Goal: Information Seeking & Learning: Find specific fact

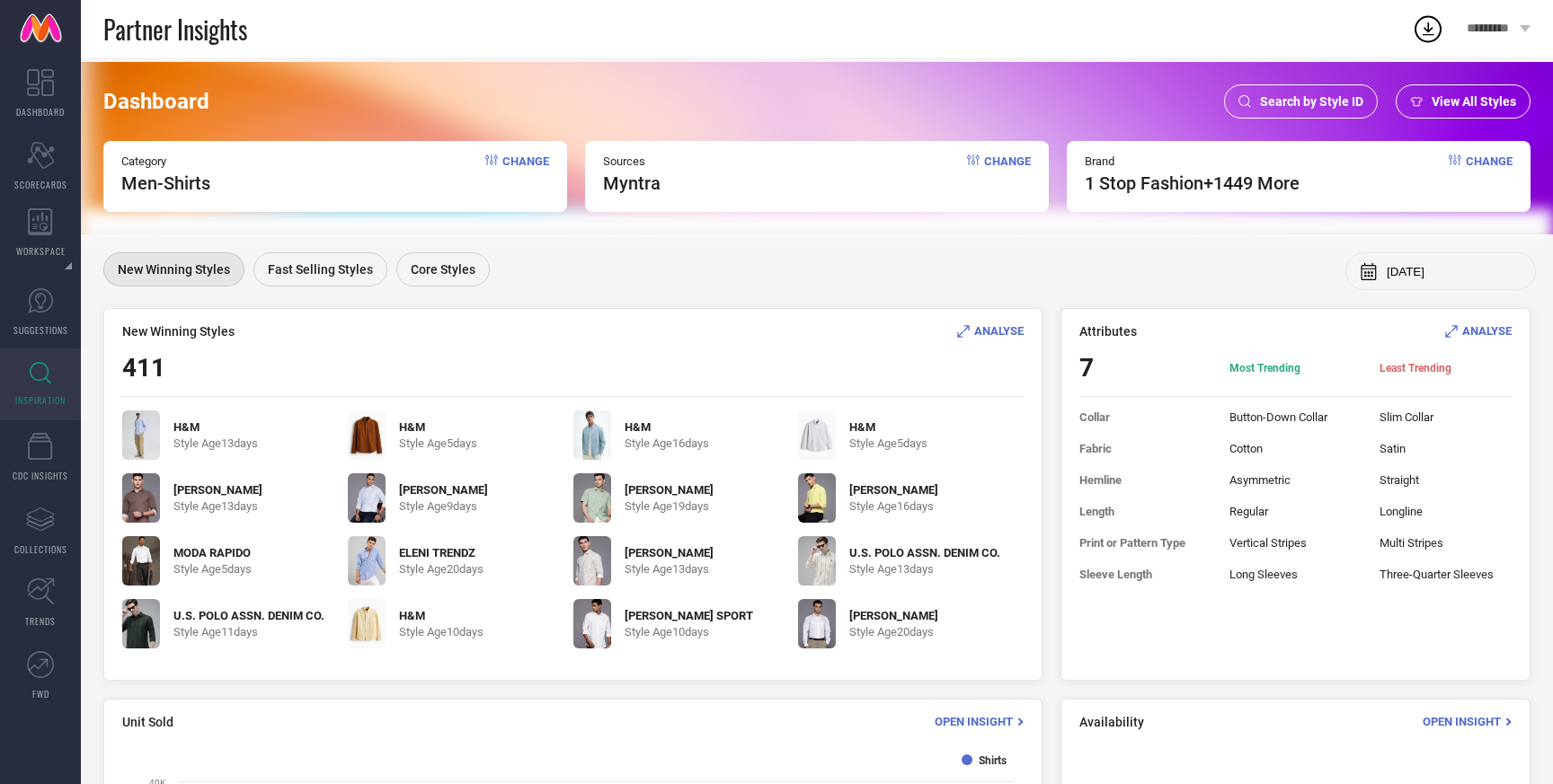
click at [1462, 108] on span "View All Styles" at bounding box center [1473, 101] width 84 height 14
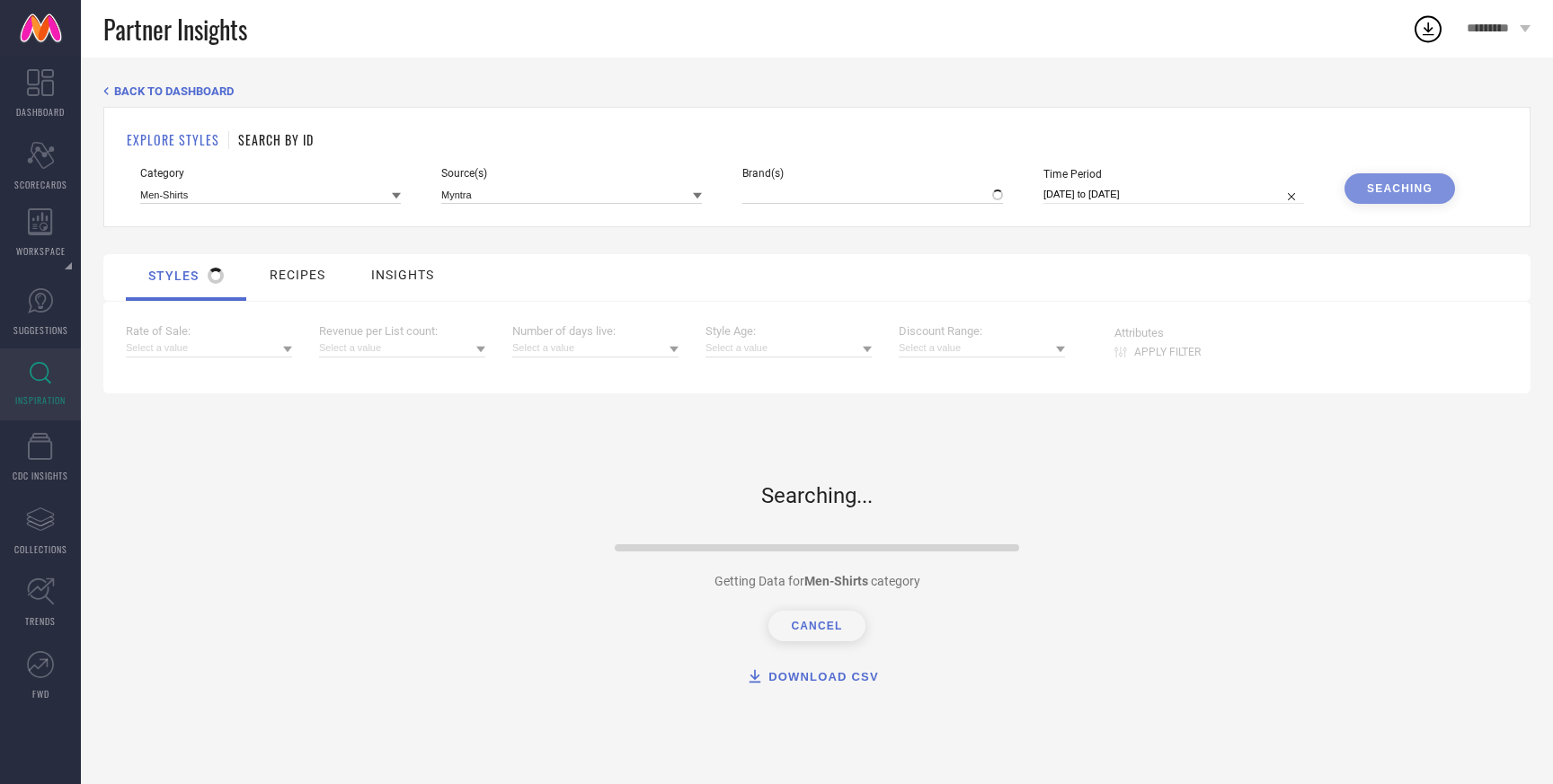
type input "1 STOP FASHION, + 1449 more"
click at [809, 198] on input at bounding box center [872, 194] width 260 height 19
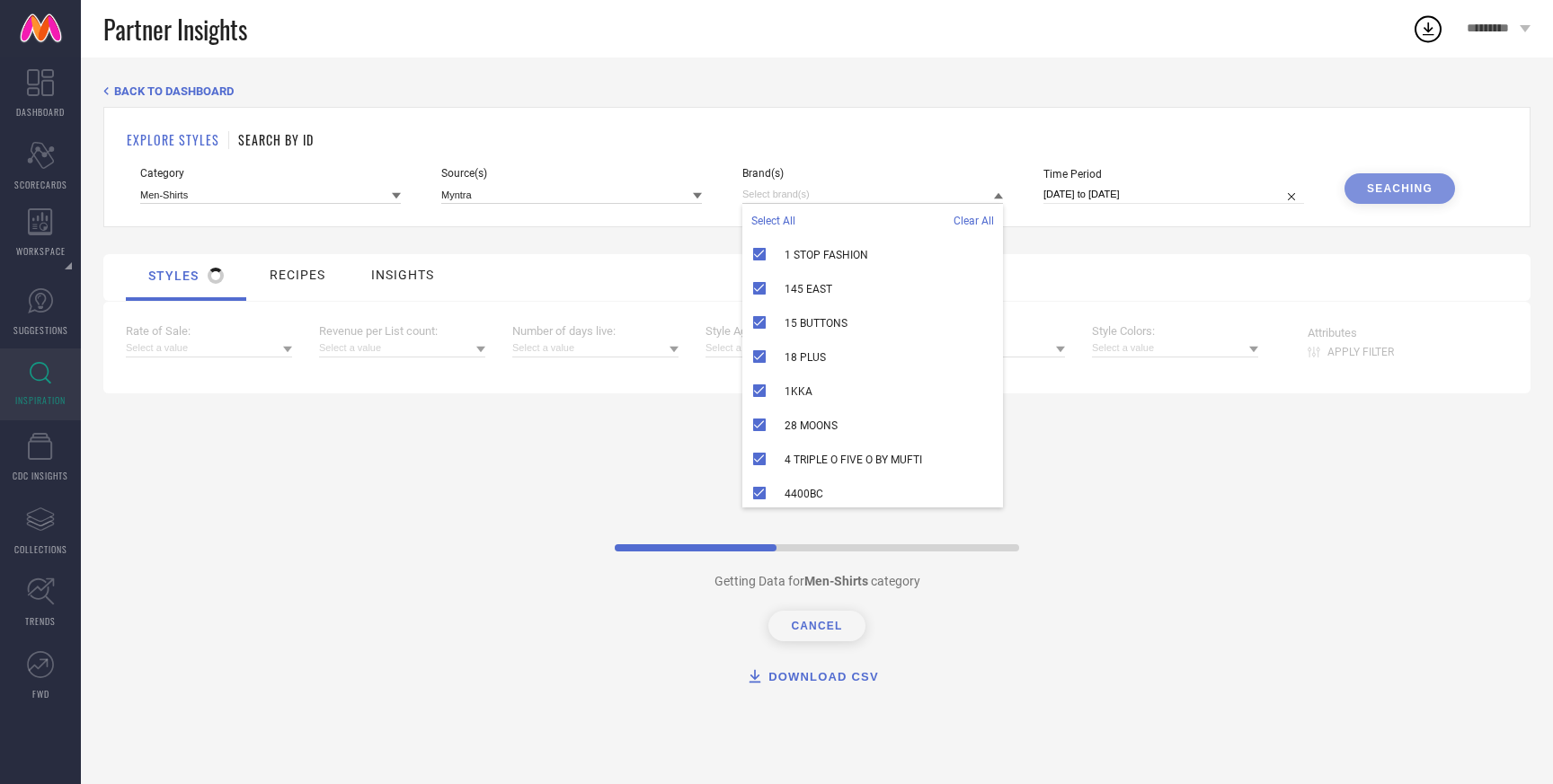
click at [978, 221] on span "Clear All" at bounding box center [973, 221] width 41 height 12
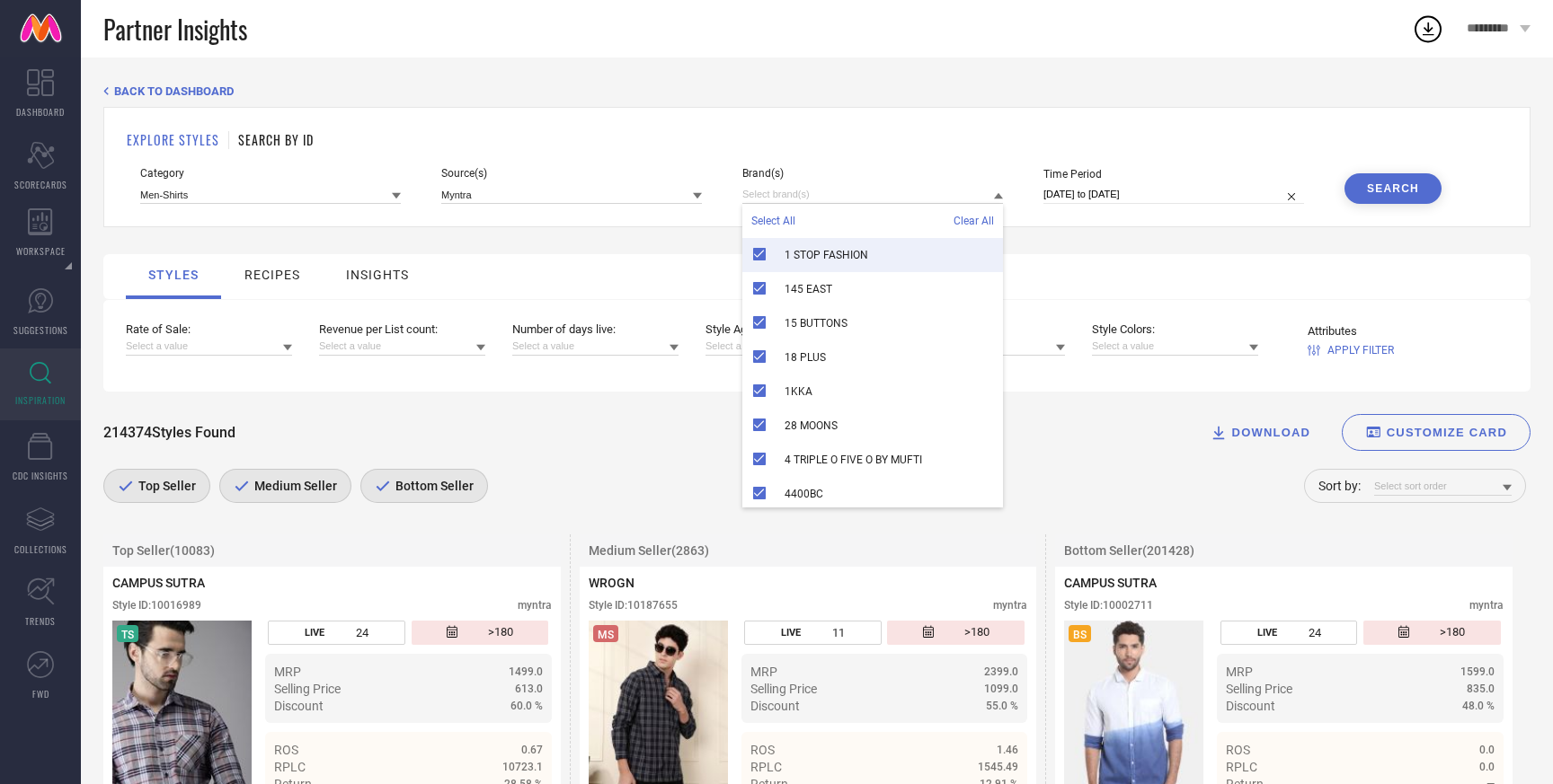
click at [967, 223] on span "Clear All" at bounding box center [973, 221] width 41 height 12
click at [964, 225] on span "Clear All" at bounding box center [973, 221] width 41 height 12
click at [794, 186] on input at bounding box center [872, 194] width 260 height 19
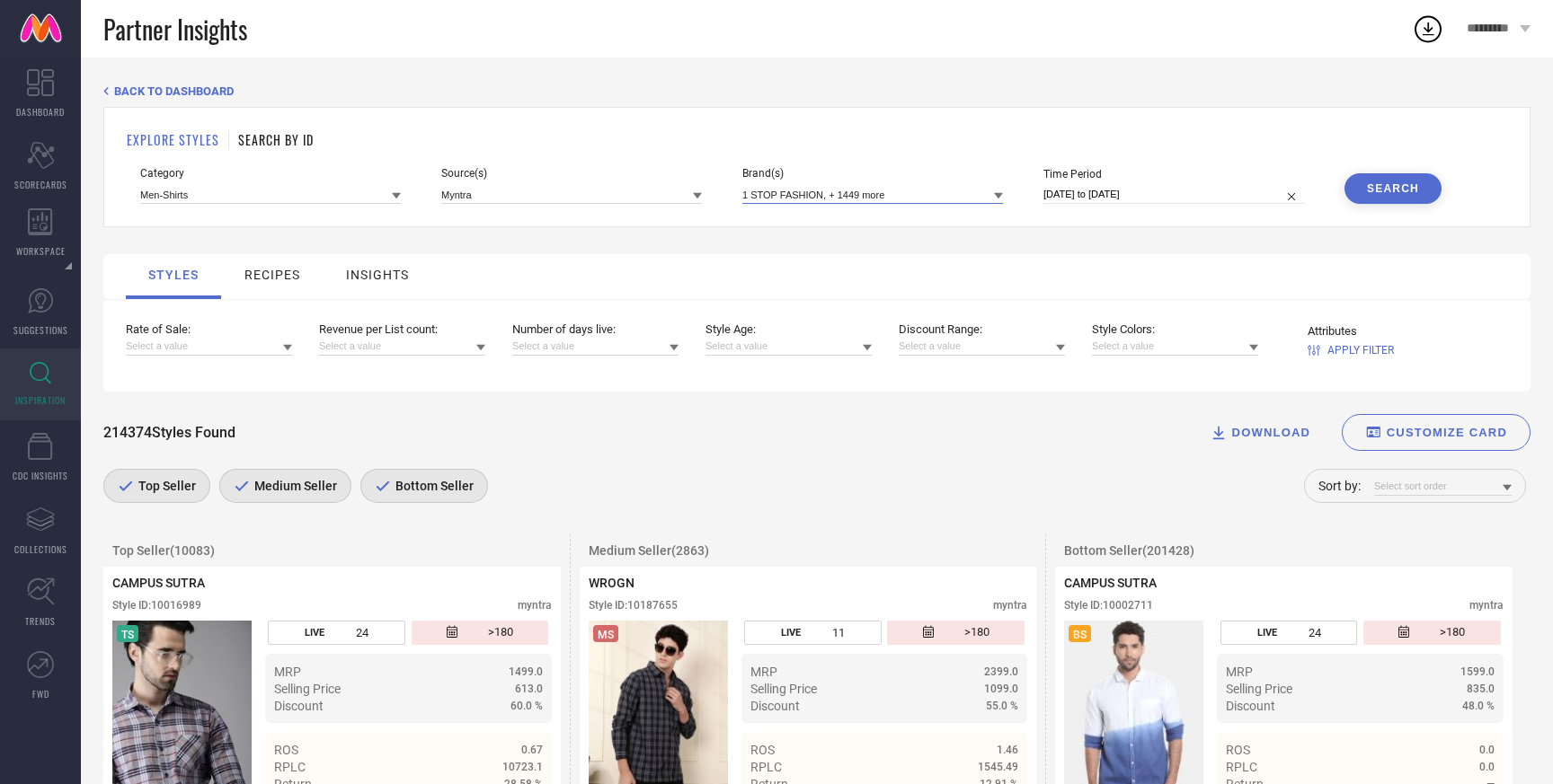
click at [914, 194] on input at bounding box center [872, 194] width 260 height 19
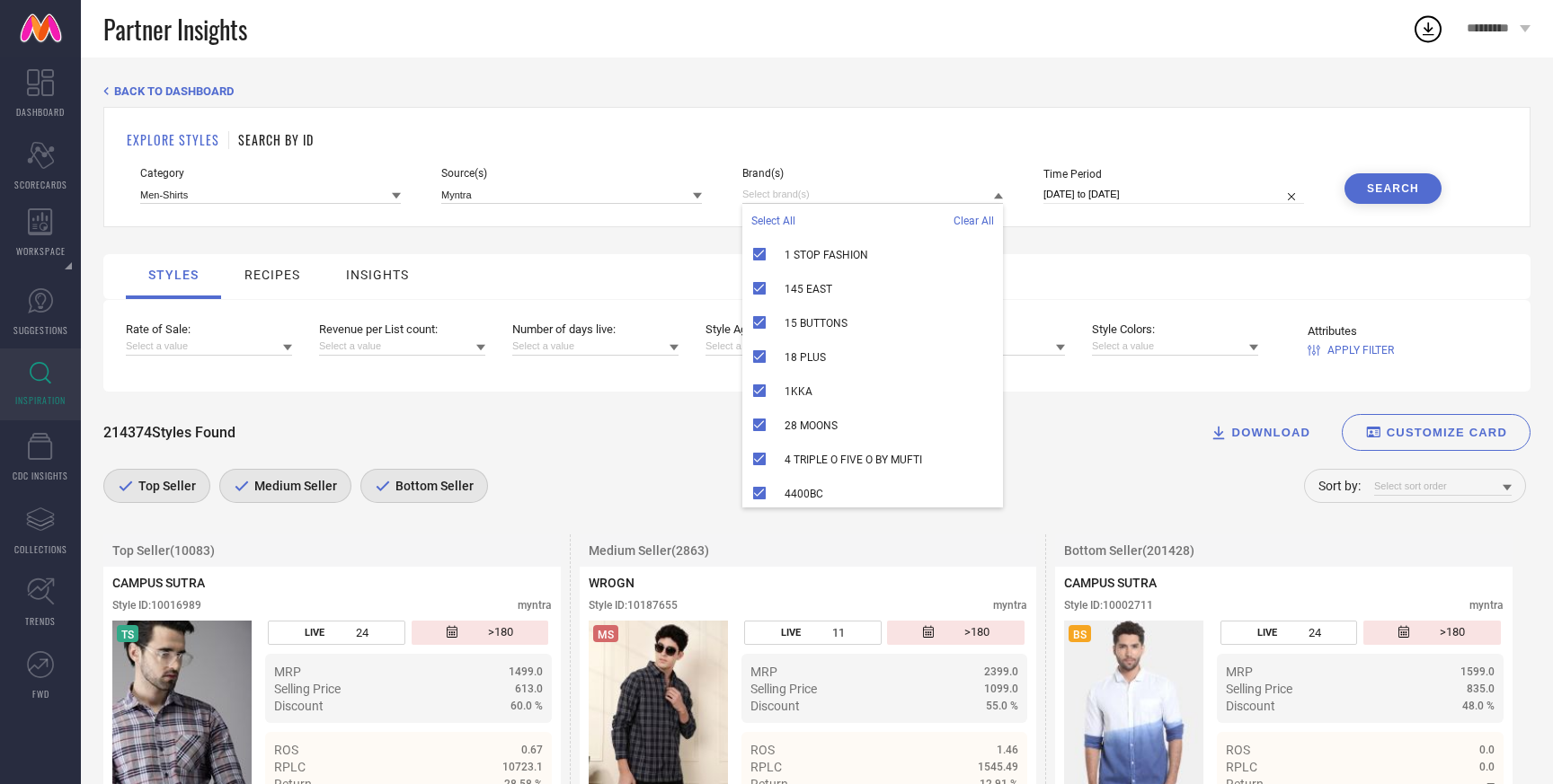
click at [973, 222] on span "Clear All" at bounding box center [973, 221] width 41 height 12
click at [771, 220] on span "Select All" at bounding box center [773, 221] width 44 height 12
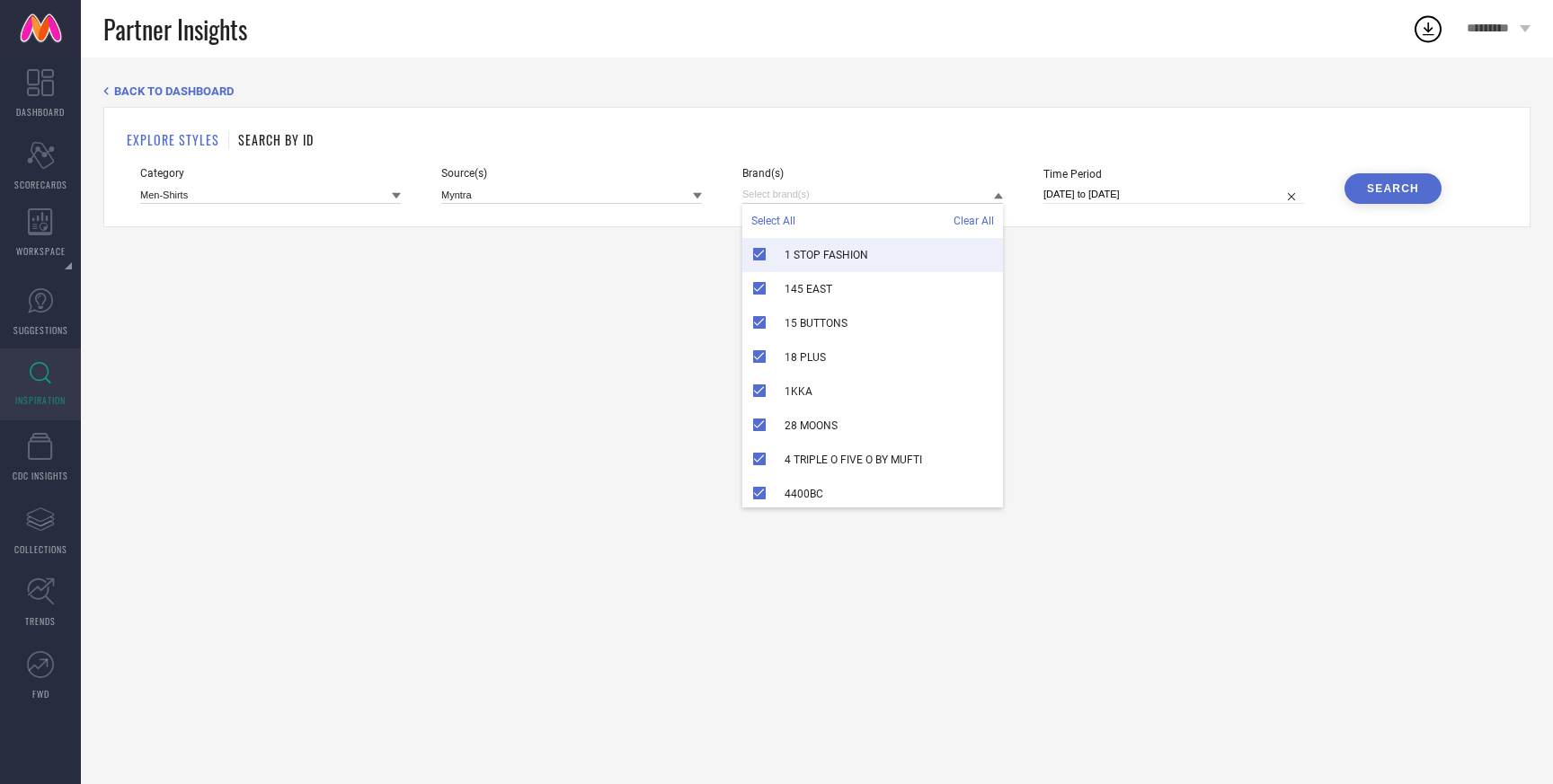
click at [777, 224] on span "Select All" at bounding box center [773, 221] width 44 height 12
click at [758, 249] on div "1 STOP FASHION" at bounding box center [872, 255] width 260 height 34
click at [758, 251] on div "1 STOP FASHION" at bounding box center [872, 255] width 260 height 34
click at [891, 190] on input at bounding box center [872, 194] width 260 height 19
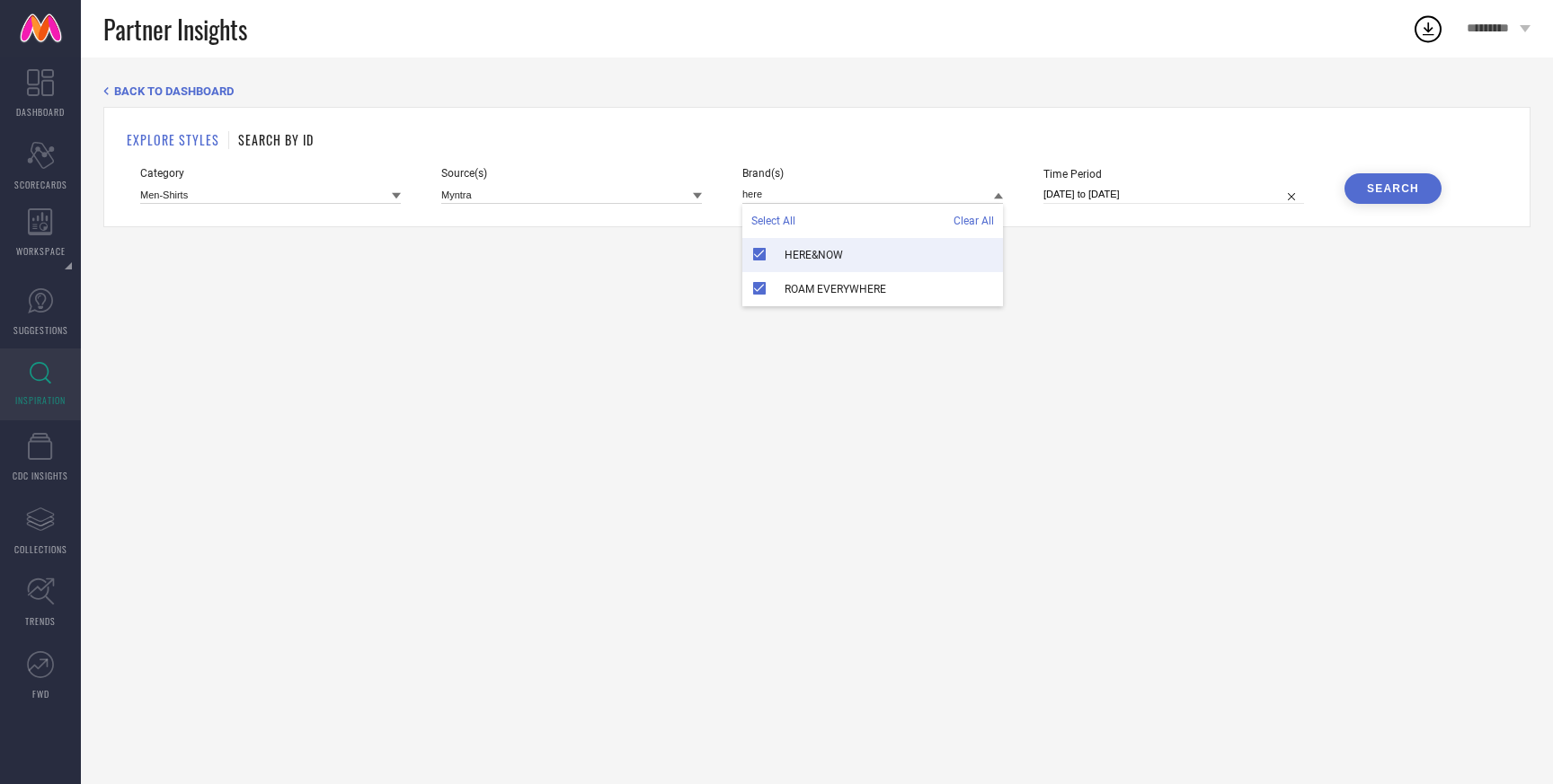
click at [962, 221] on span "Clear All" at bounding box center [973, 221] width 41 height 12
click at [849, 243] on div "HERE&NOW" at bounding box center [872, 255] width 260 height 34
click at [831, 200] on input "here" at bounding box center [872, 194] width 260 height 19
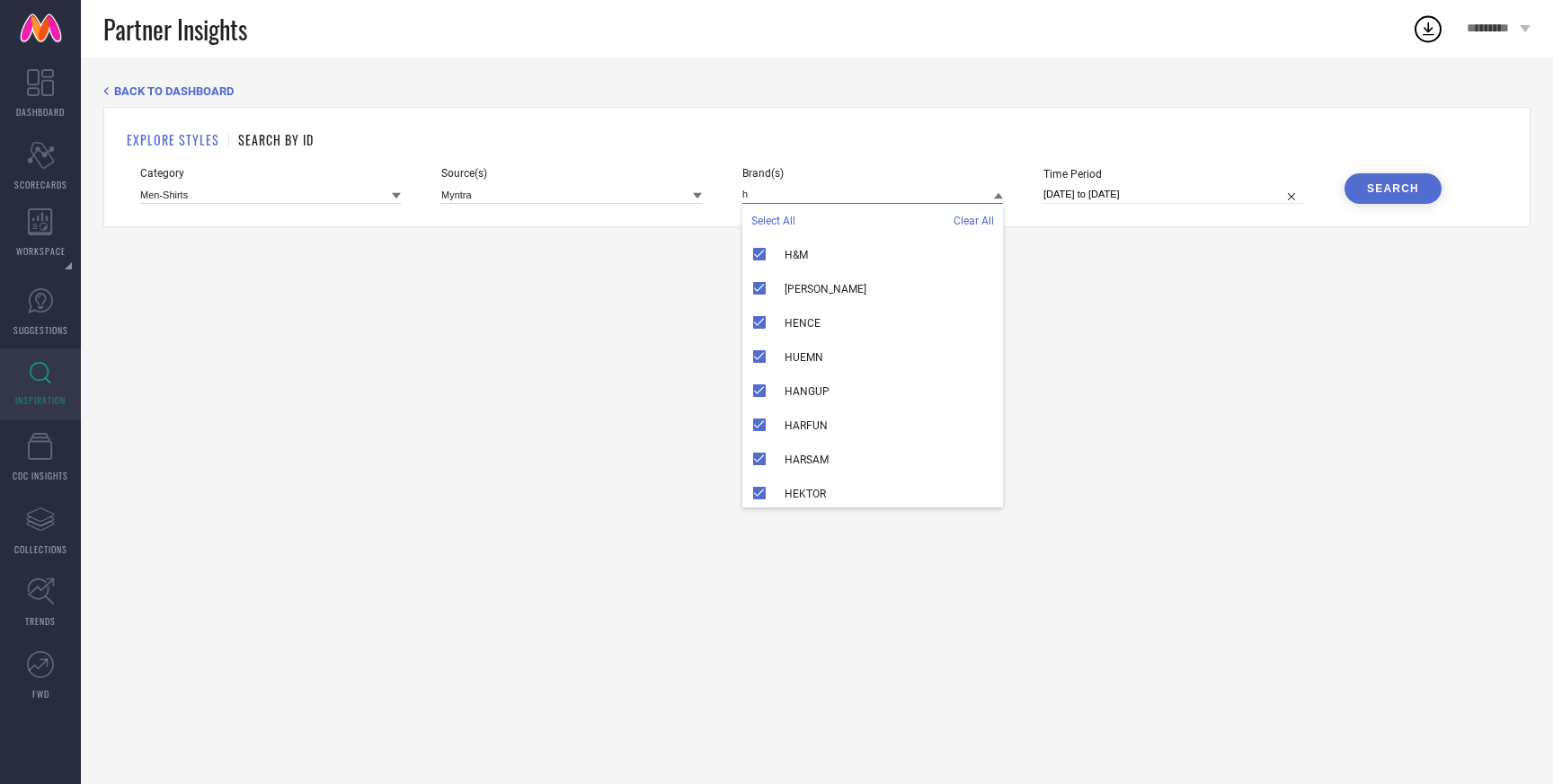
type input "h"
click at [978, 219] on span "Clear All" at bounding box center [973, 221] width 41 height 12
click at [839, 199] on input "h" at bounding box center [872, 194] width 260 height 19
click at [964, 223] on span "Clear All" at bounding box center [973, 221] width 41 height 12
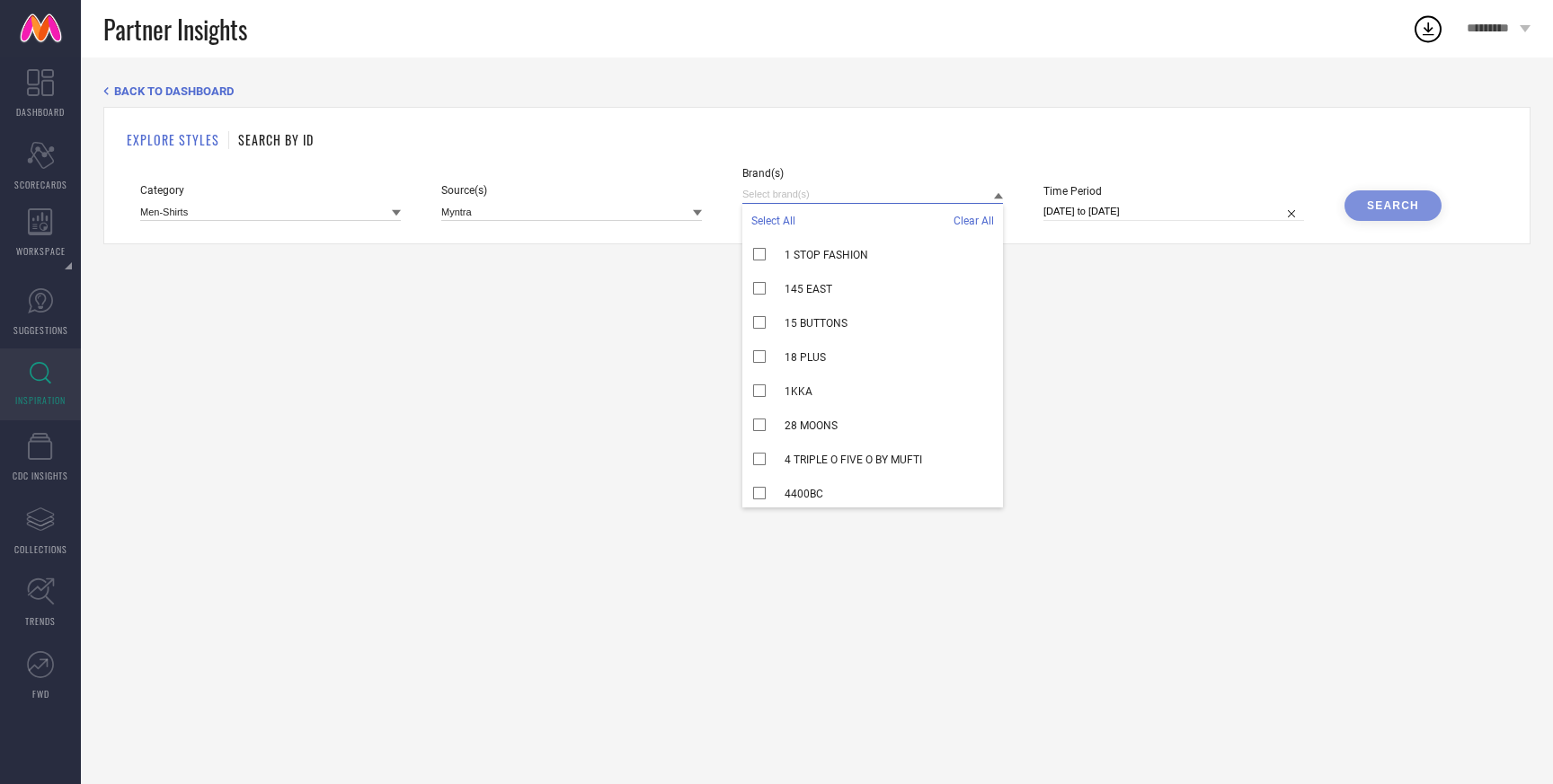
click at [851, 199] on input at bounding box center [872, 194] width 260 height 19
type input "g"
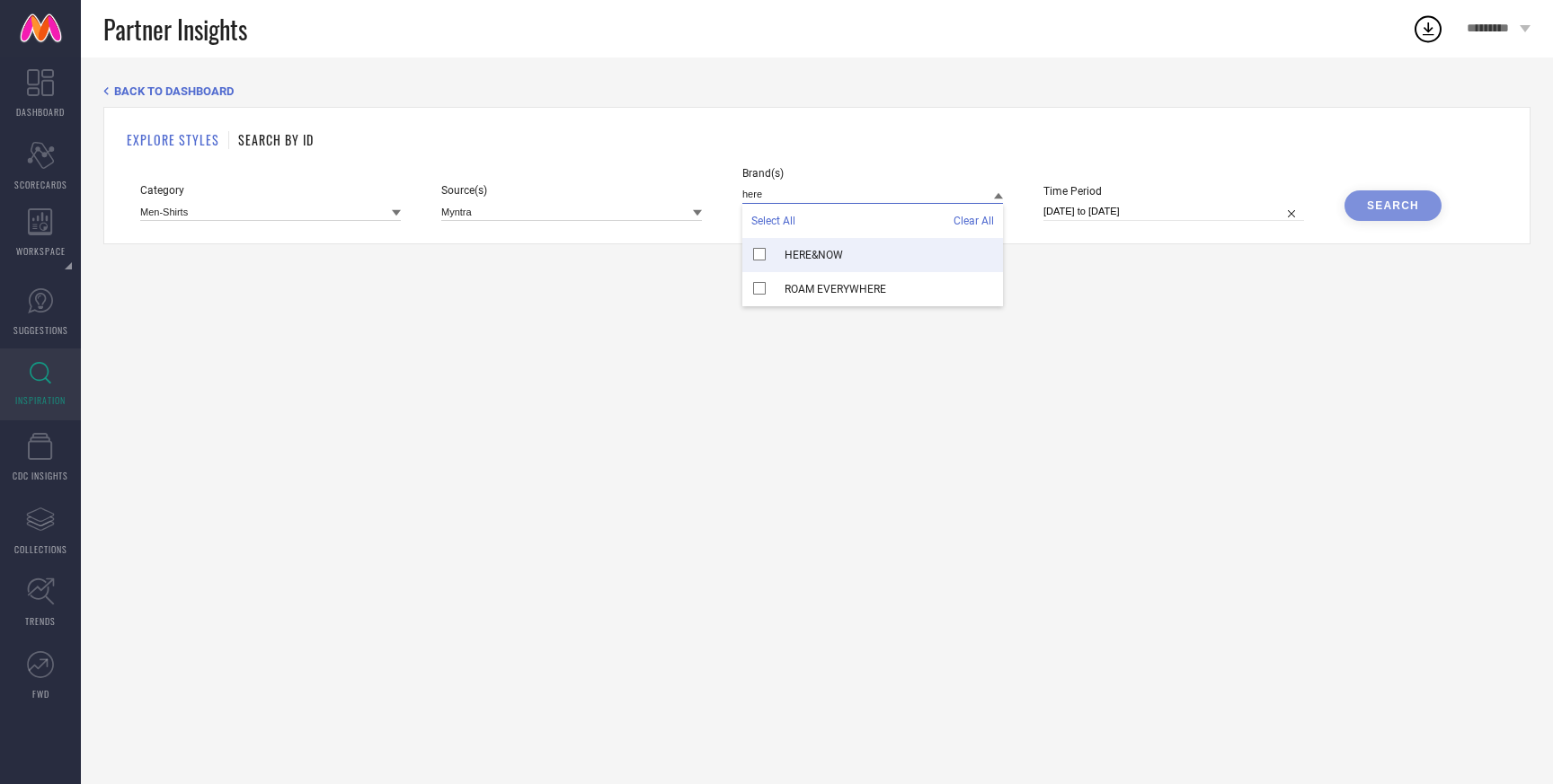
type input "here"
click at [821, 249] on span "HERE&NOW" at bounding box center [813, 255] width 59 height 12
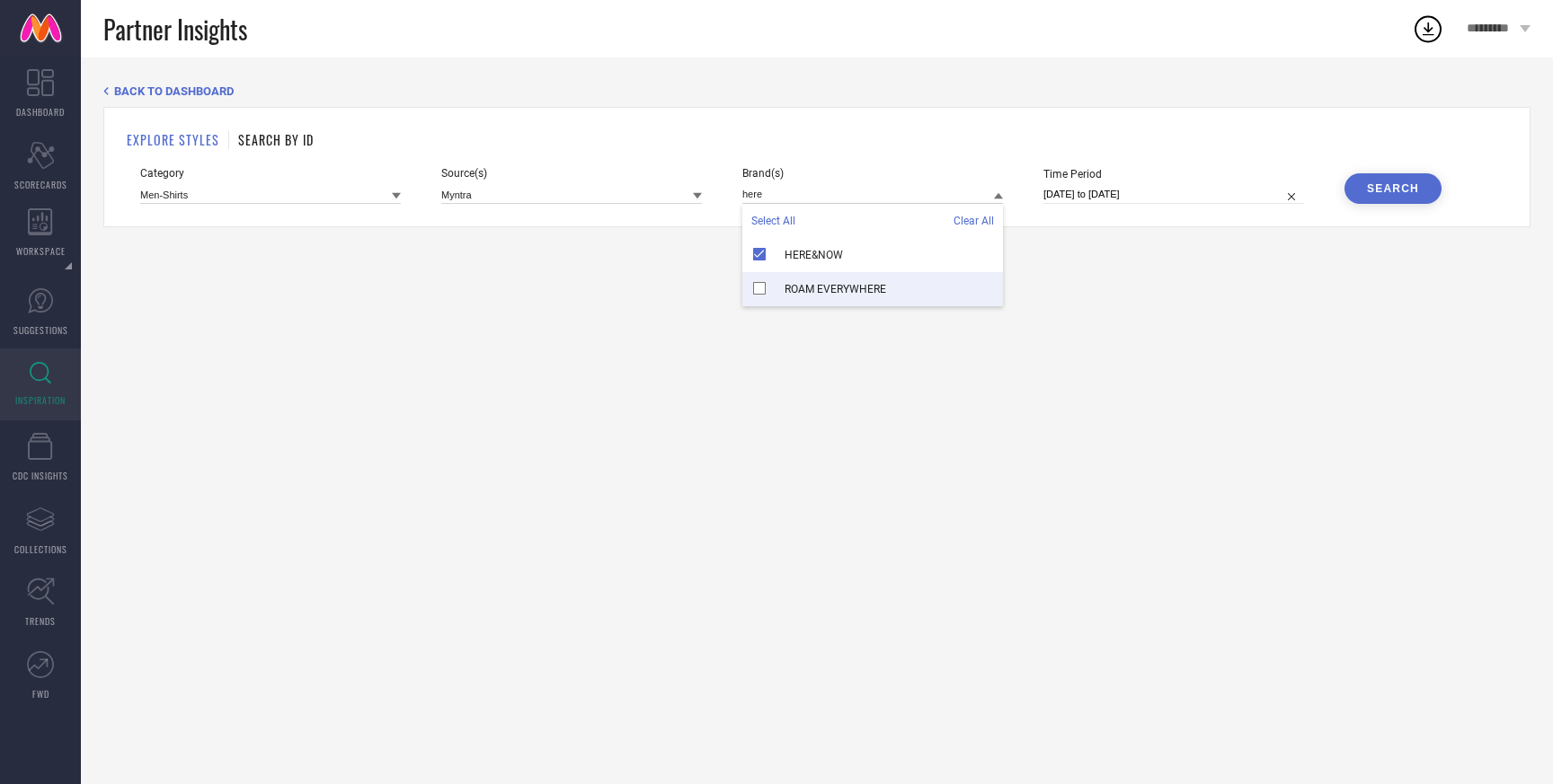
click at [1092, 282] on div "BACK TO DASHBOARD EXPLORE STYLES SEARCH BY ID Category Men-Shirts Source(s) Myn…" at bounding box center [816, 421] width 1472 height 727
click at [1377, 186] on div "Search" at bounding box center [1392, 188] width 52 height 12
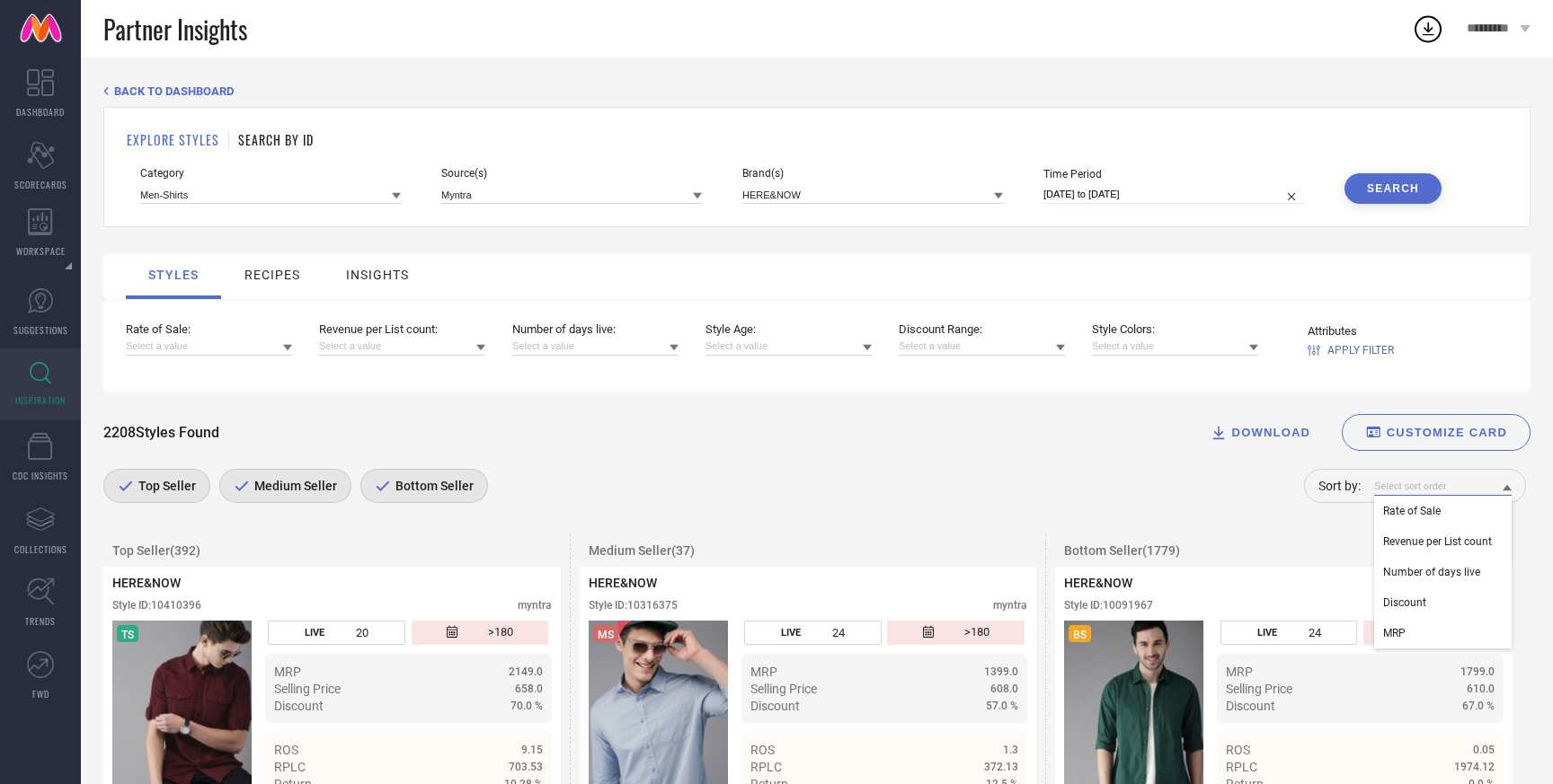
click at [1413, 483] on input at bounding box center [1442, 487] width 137 height 19
click at [1427, 516] on span "Rate of Sale" at bounding box center [1411, 510] width 58 height 12
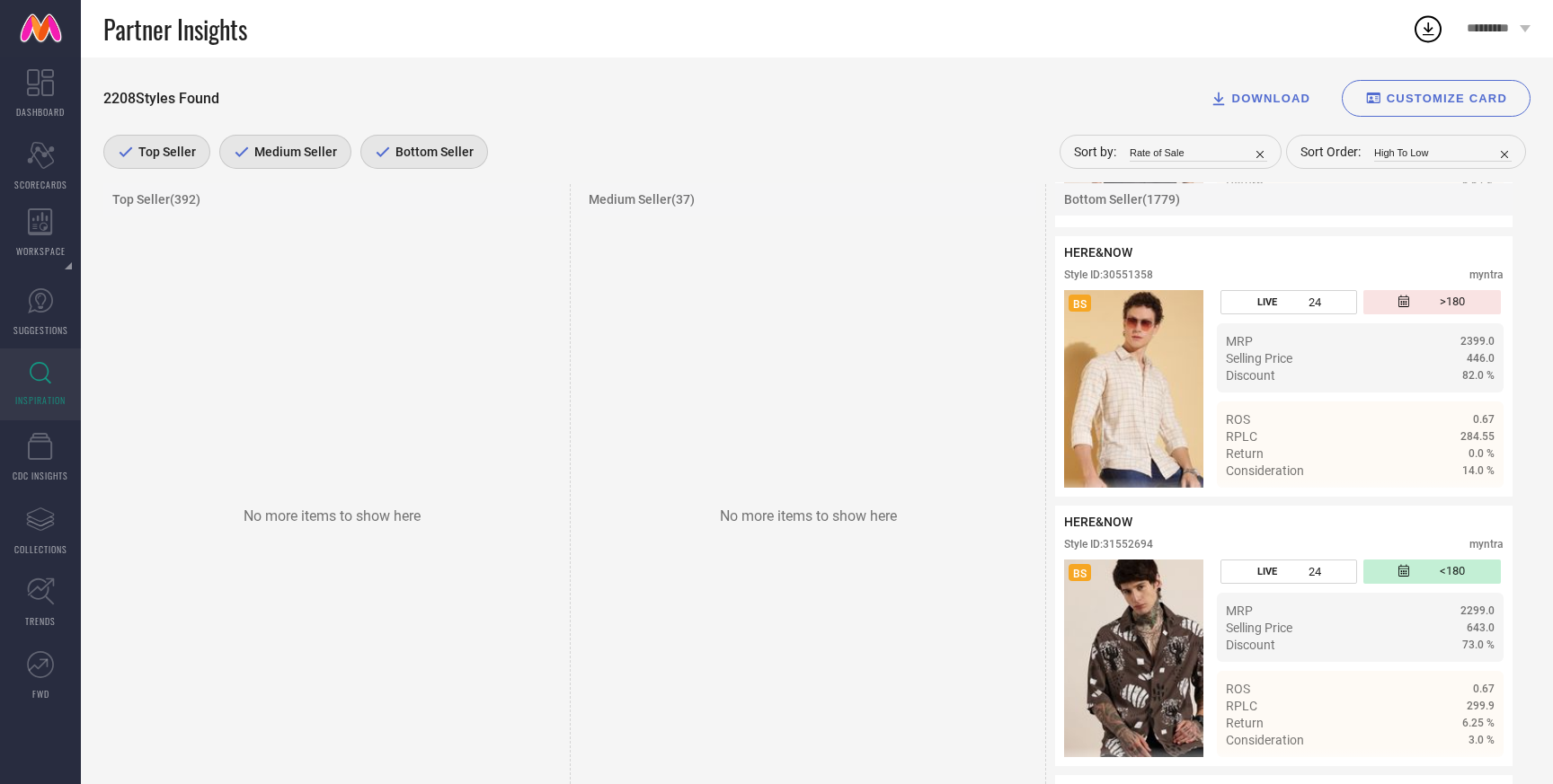
scroll to position [106778, 0]
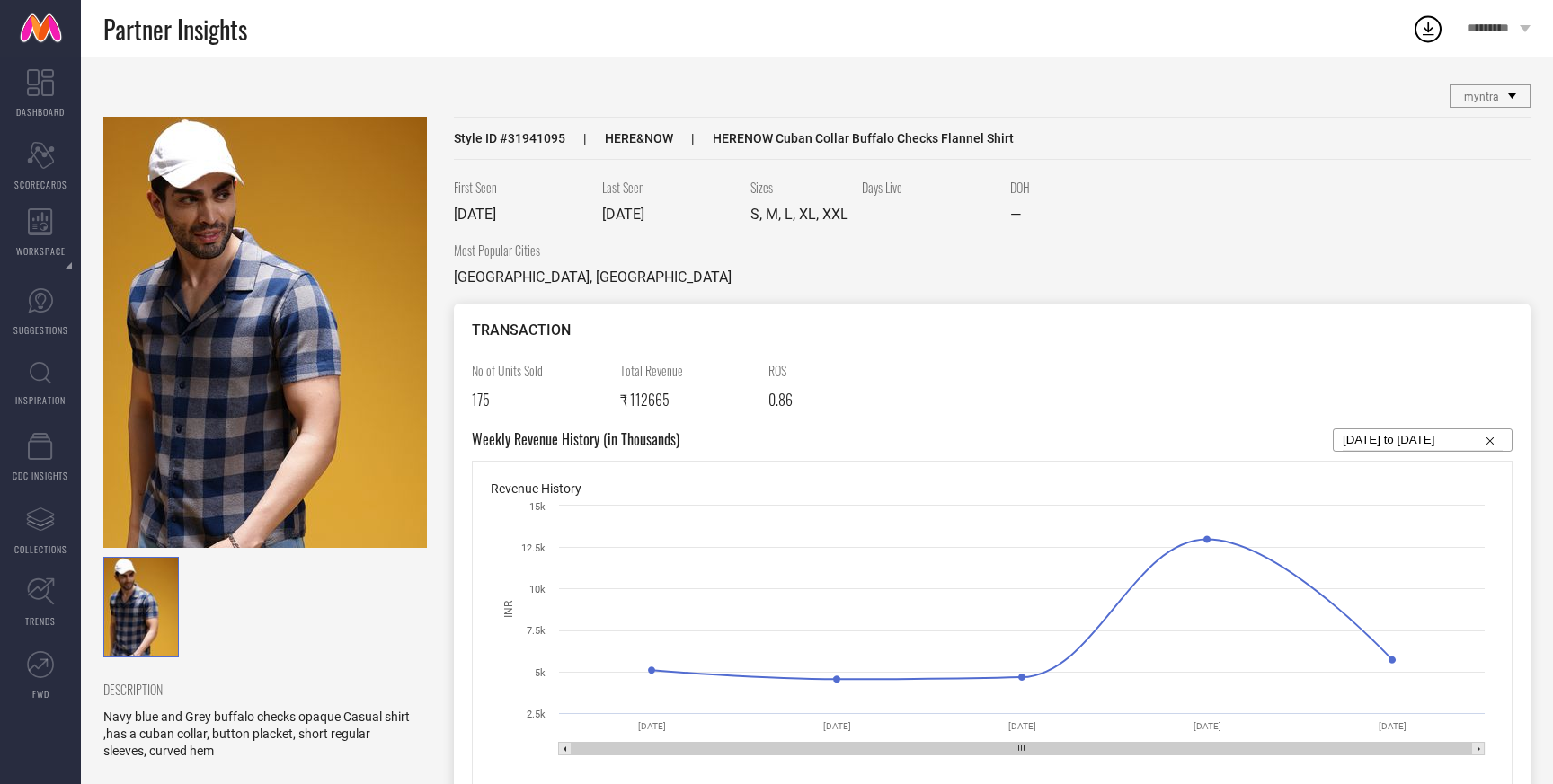
click at [552, 136] on span "Style ID # 31941095" at bounding box center [509, 138] width 112 height 14
copy span "31941095"
click at [259, 322] on img at bounding box center [265, 331] width 324 height 431
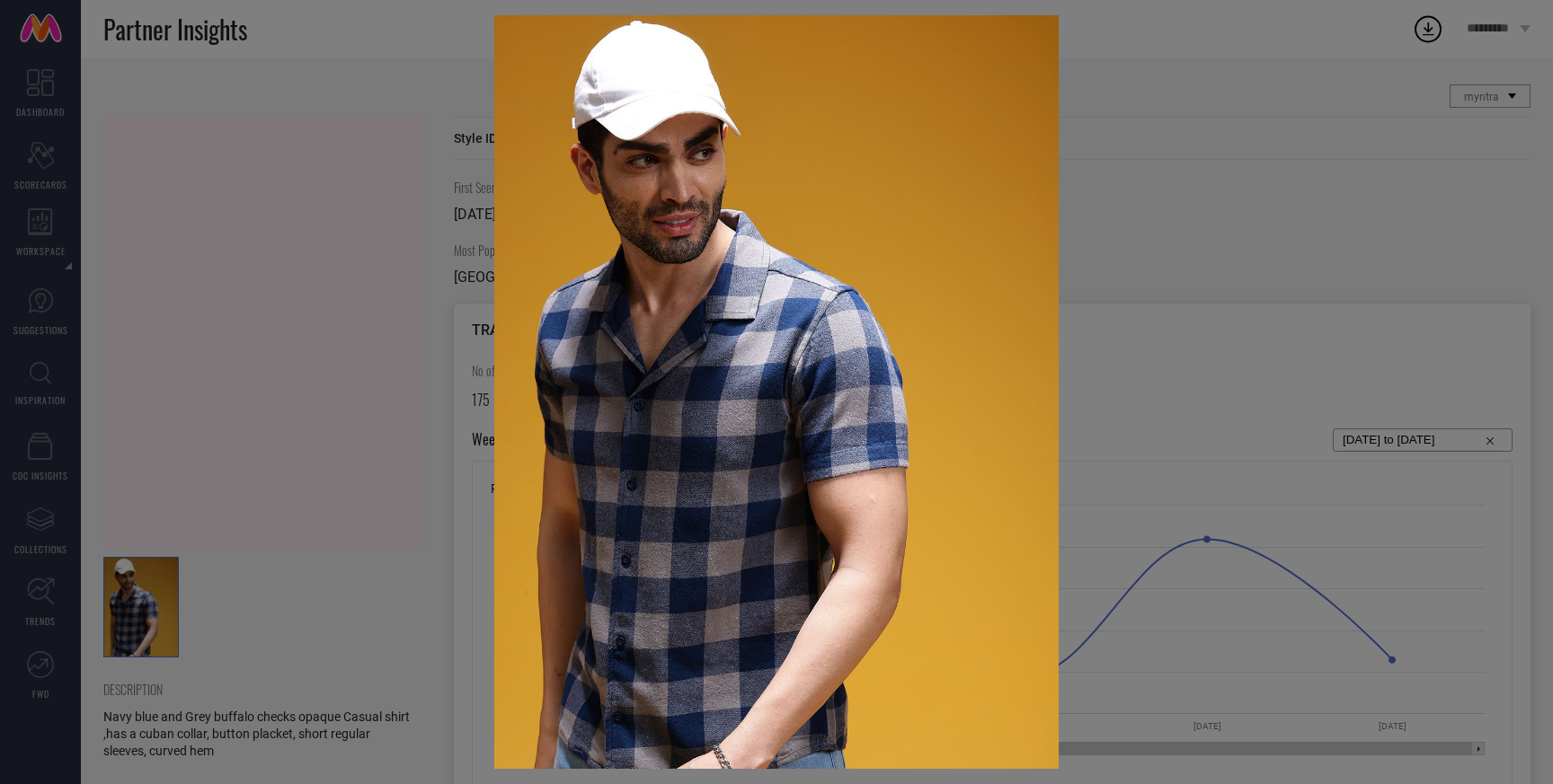
click at [352, 321] on div at bounding box center [776, 392] width 1553 height 784
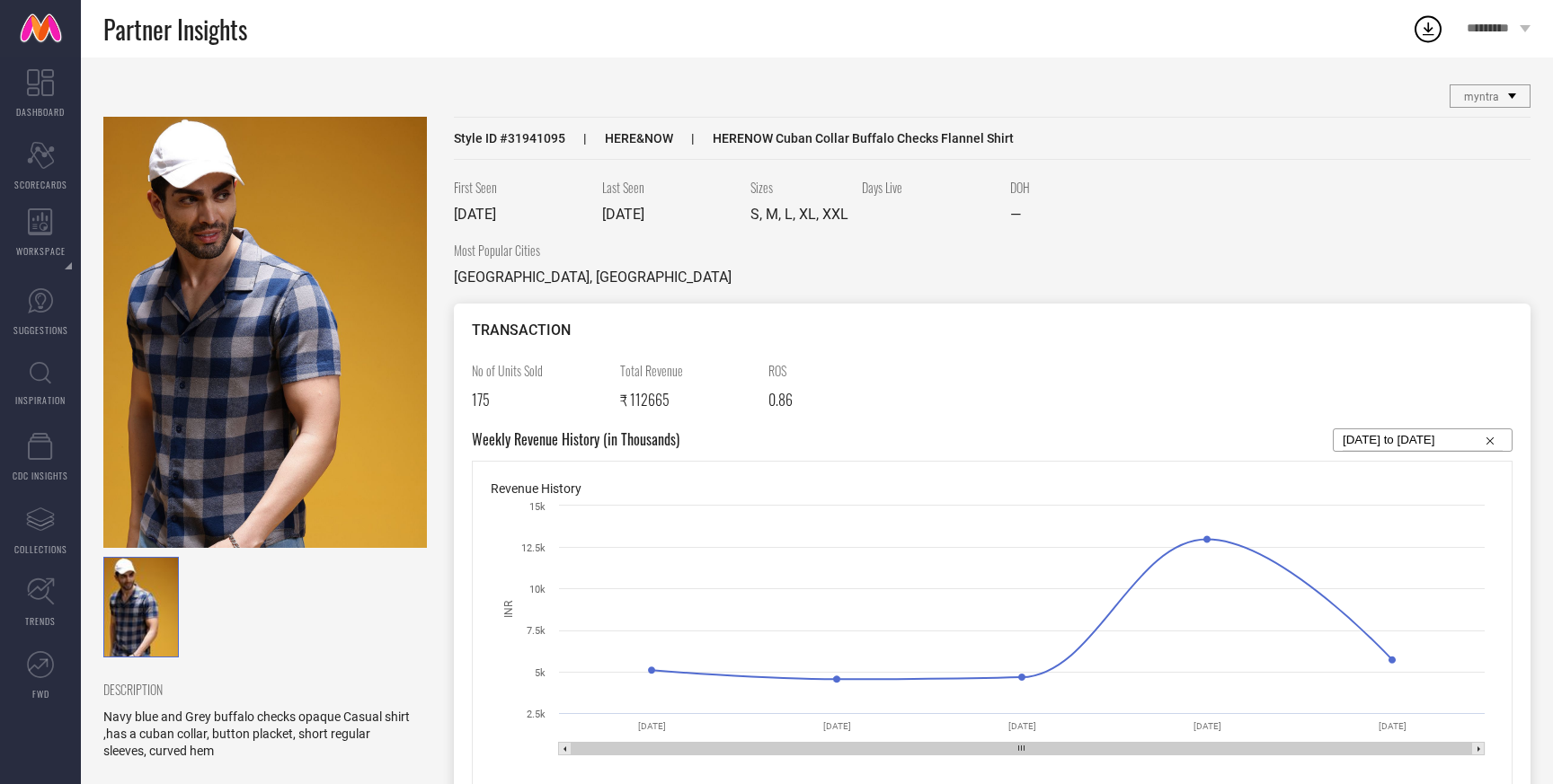
click at [533, 143] on span "Style ID # 31941095" at bounding box center [509, 138] width 112 height 14
copy span "31941095"
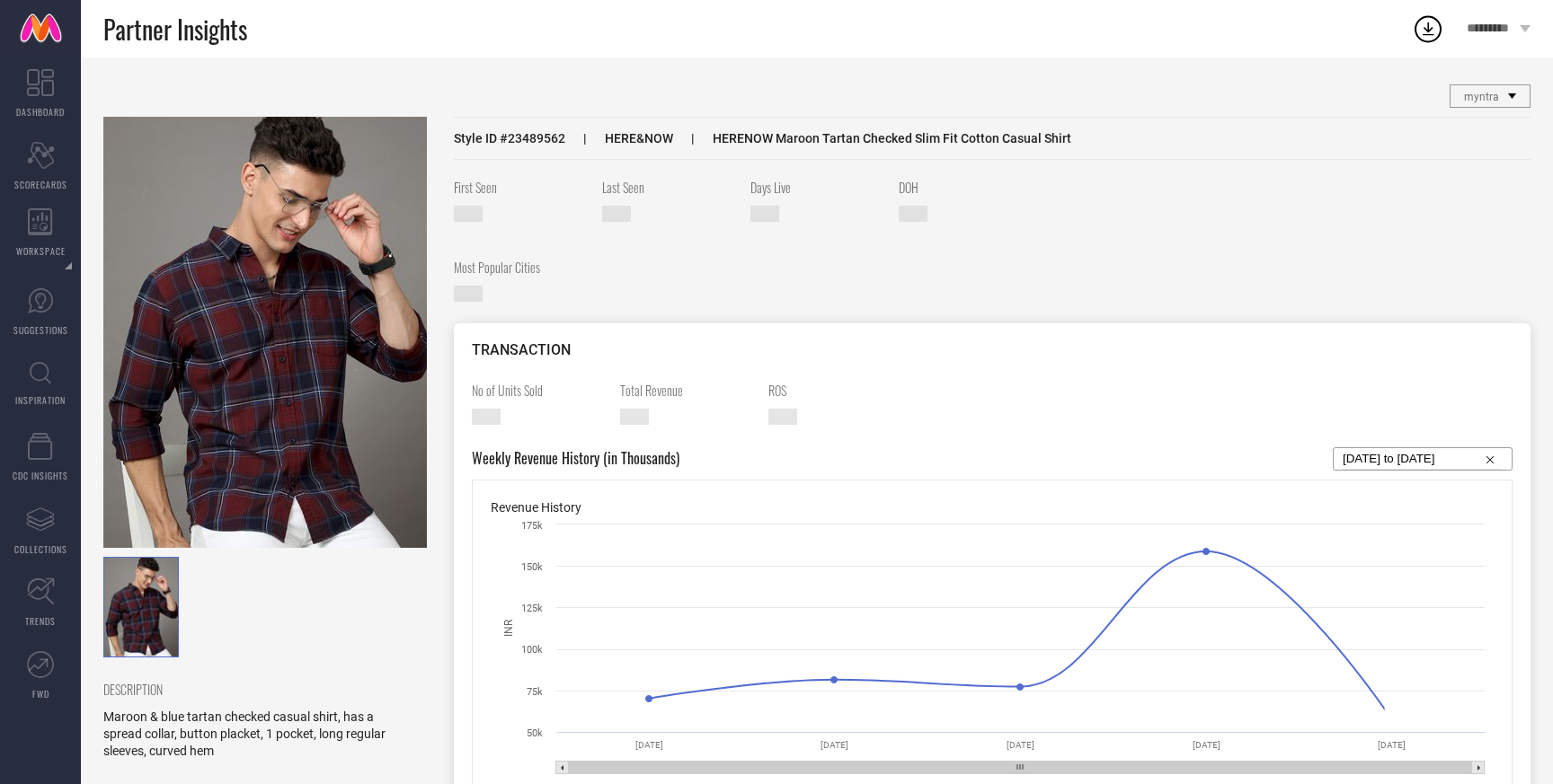
click at [330, 312] on img at bounding box center [265, 331] width 324 height 431
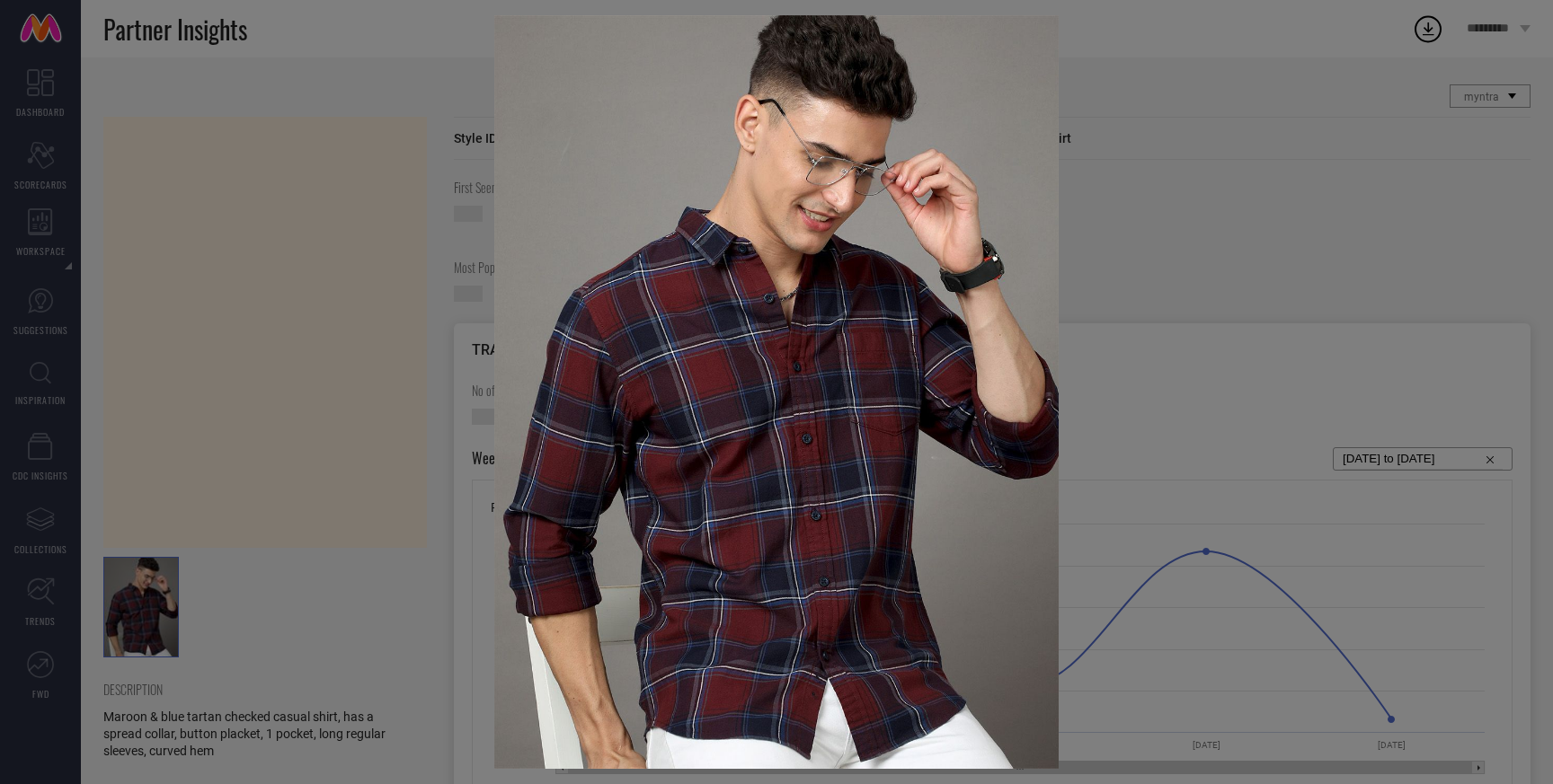
click at [408, 253] on div at bounding box center [776, 392] width 1553 height 784
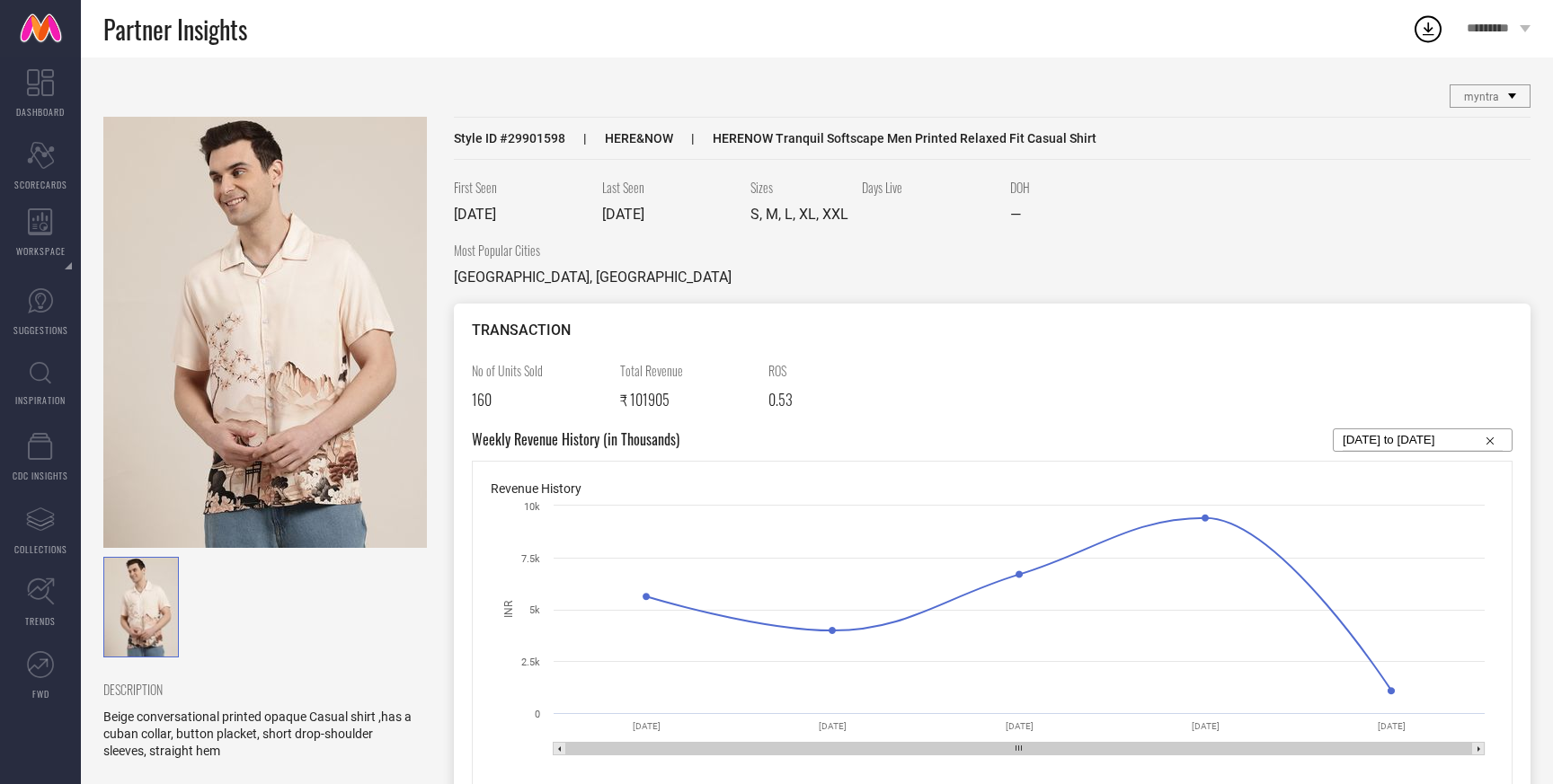
click at [547, 134] on span "Style ID # 29901598" at bounding box center [509, 138] width 112 height 14
copy span "29901598"
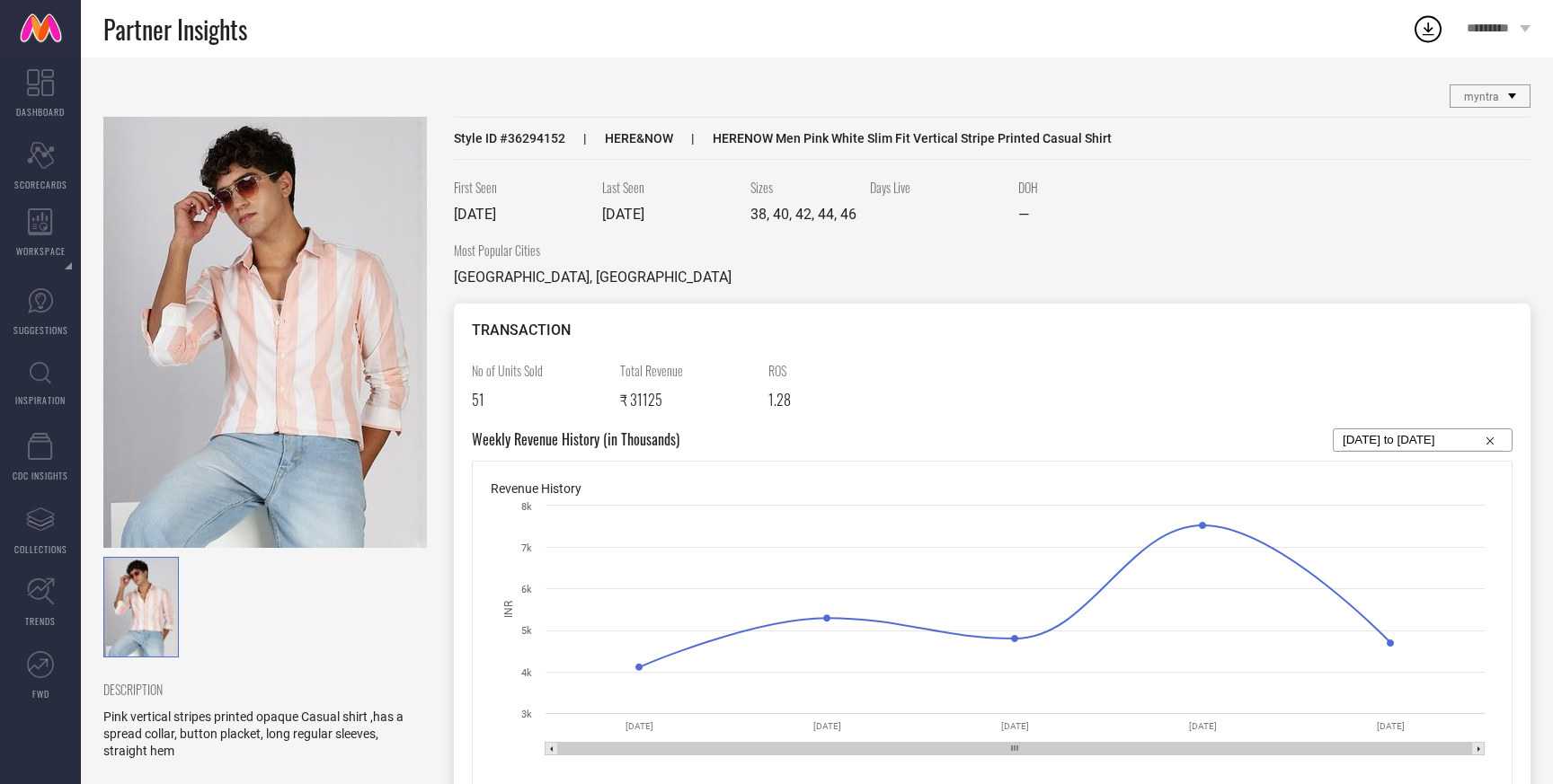
click at [540, 137] on span "Style ID # 36294152" at bounding box center [509, 138] width 112 height 14
copy span "36294152"
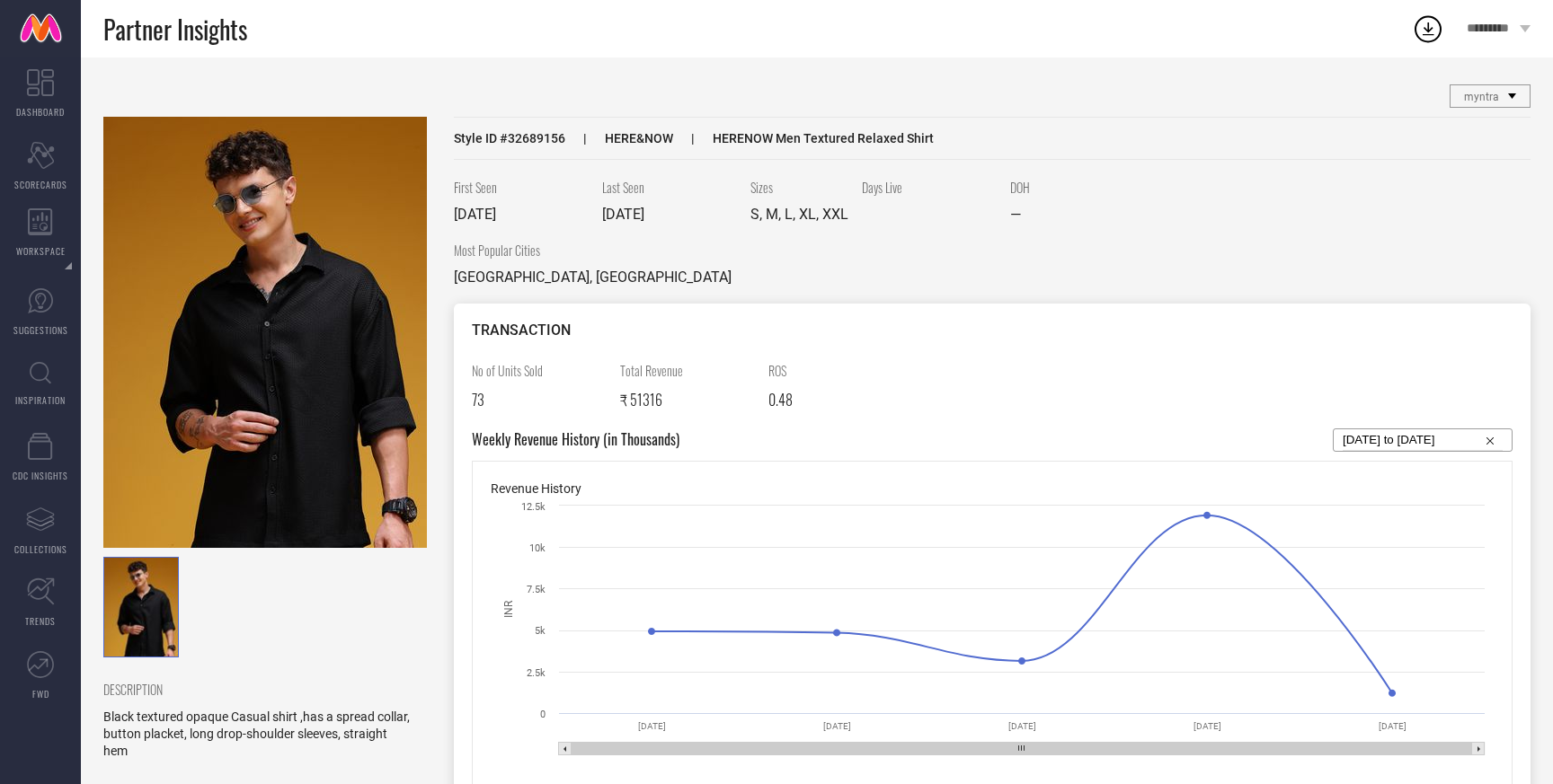
click at [366, 196] on img at bounding box center [265, 331] width 324 height 431
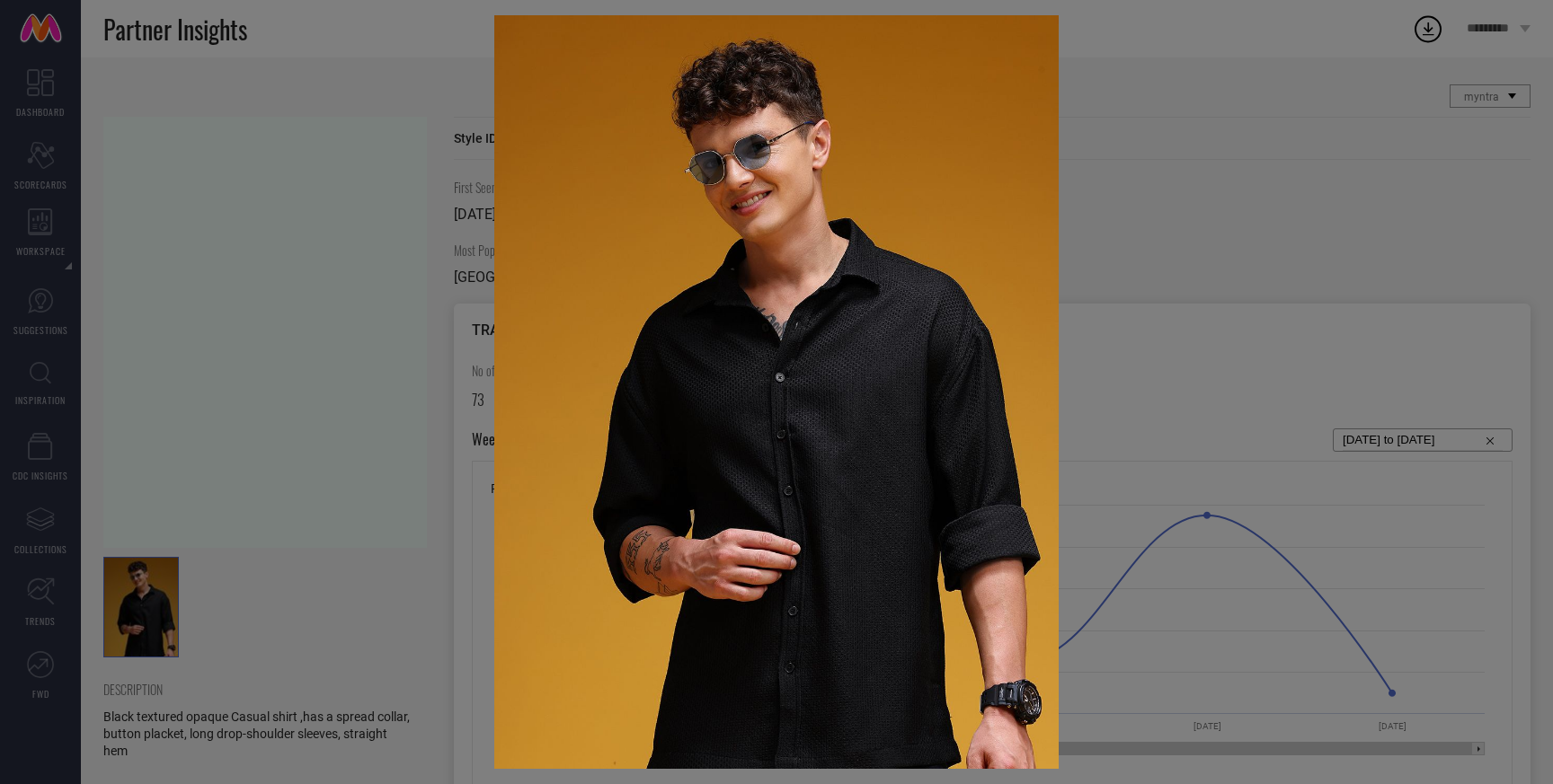
click at [366, 196] on div at bounding box center [776, 392] width 1553 height 784
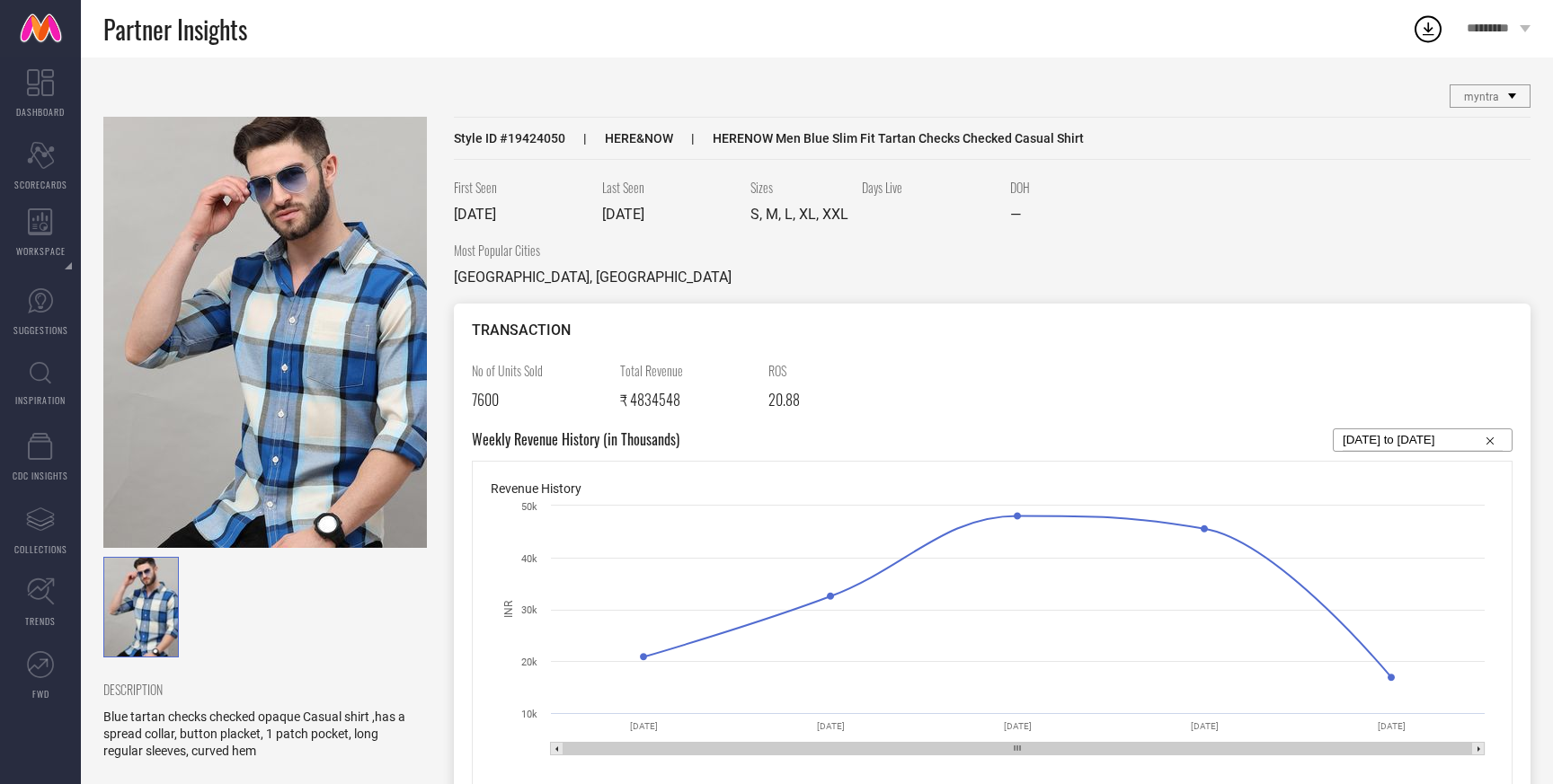
click at [552, 134] on span "Style ID # 19424050" at bounding box center [509, 138] width 112 height 14
copy span "19424050"
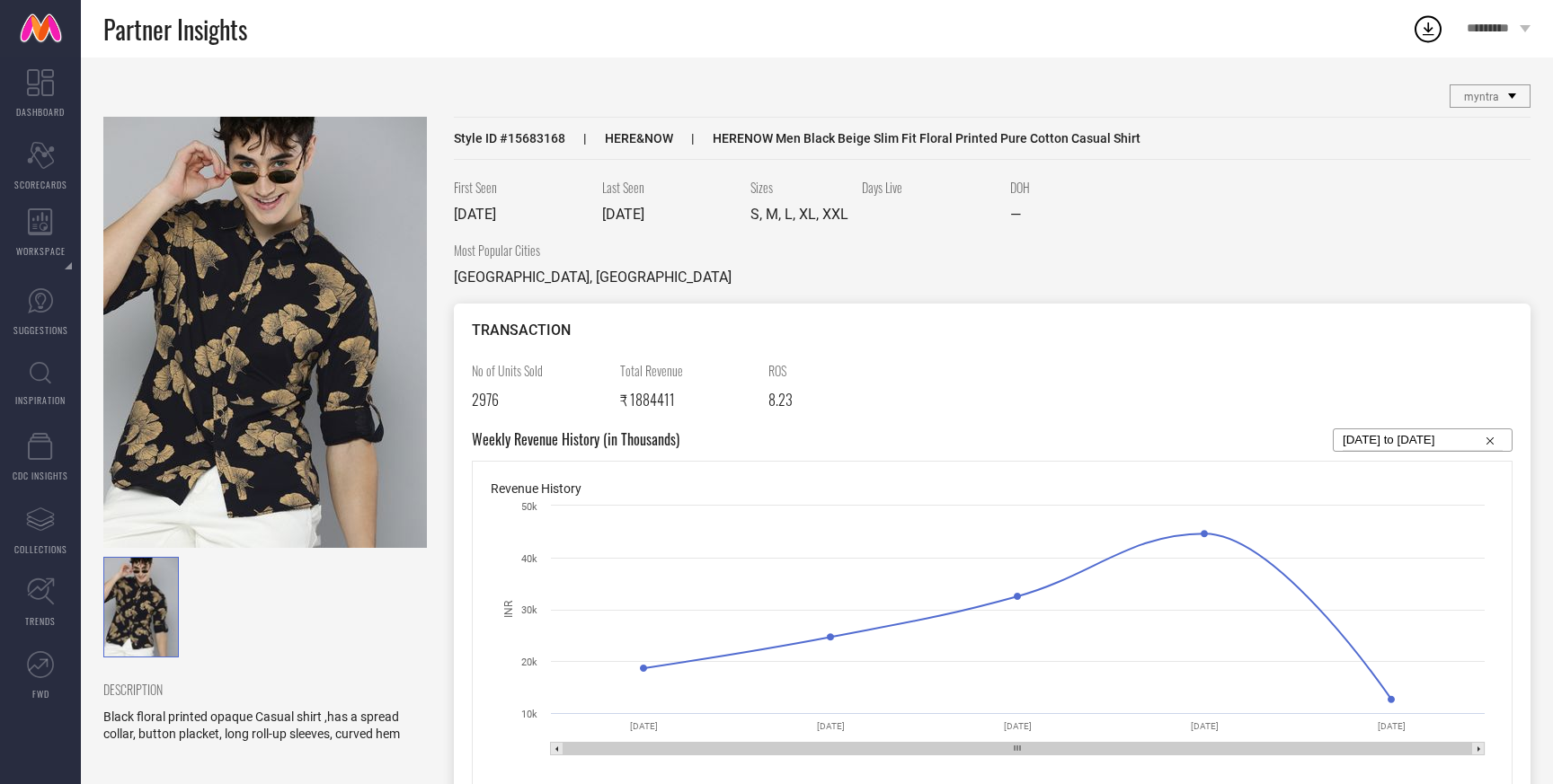
click at [321, 261] on img at bounding box center [265, 331] width 324 height 431
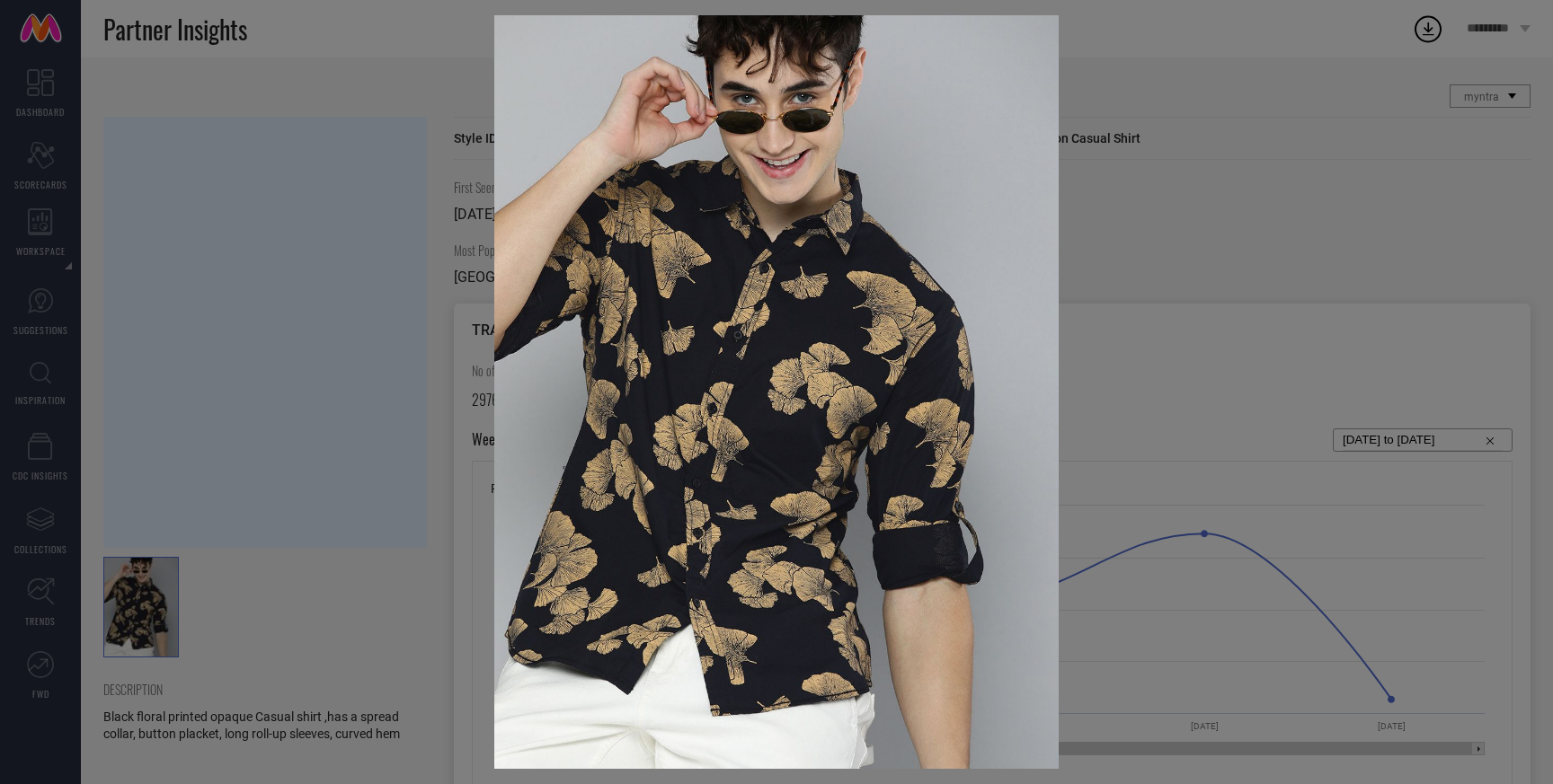
click at [321, 262] on div at bounding box center [776, 392] width 1553 height 784
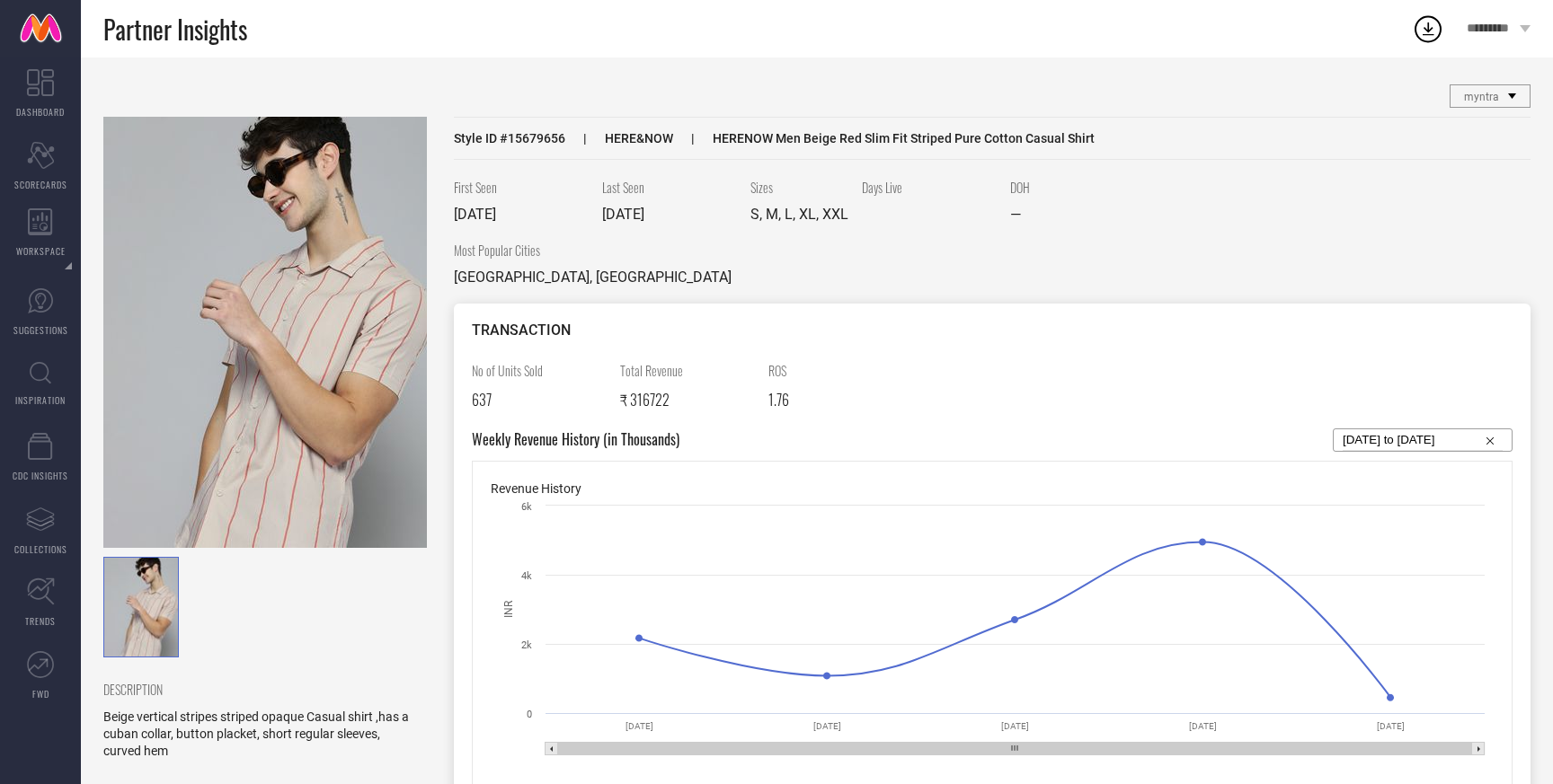
click at [243, 396] on img at bounding box center [265, 331] width 324 height 431
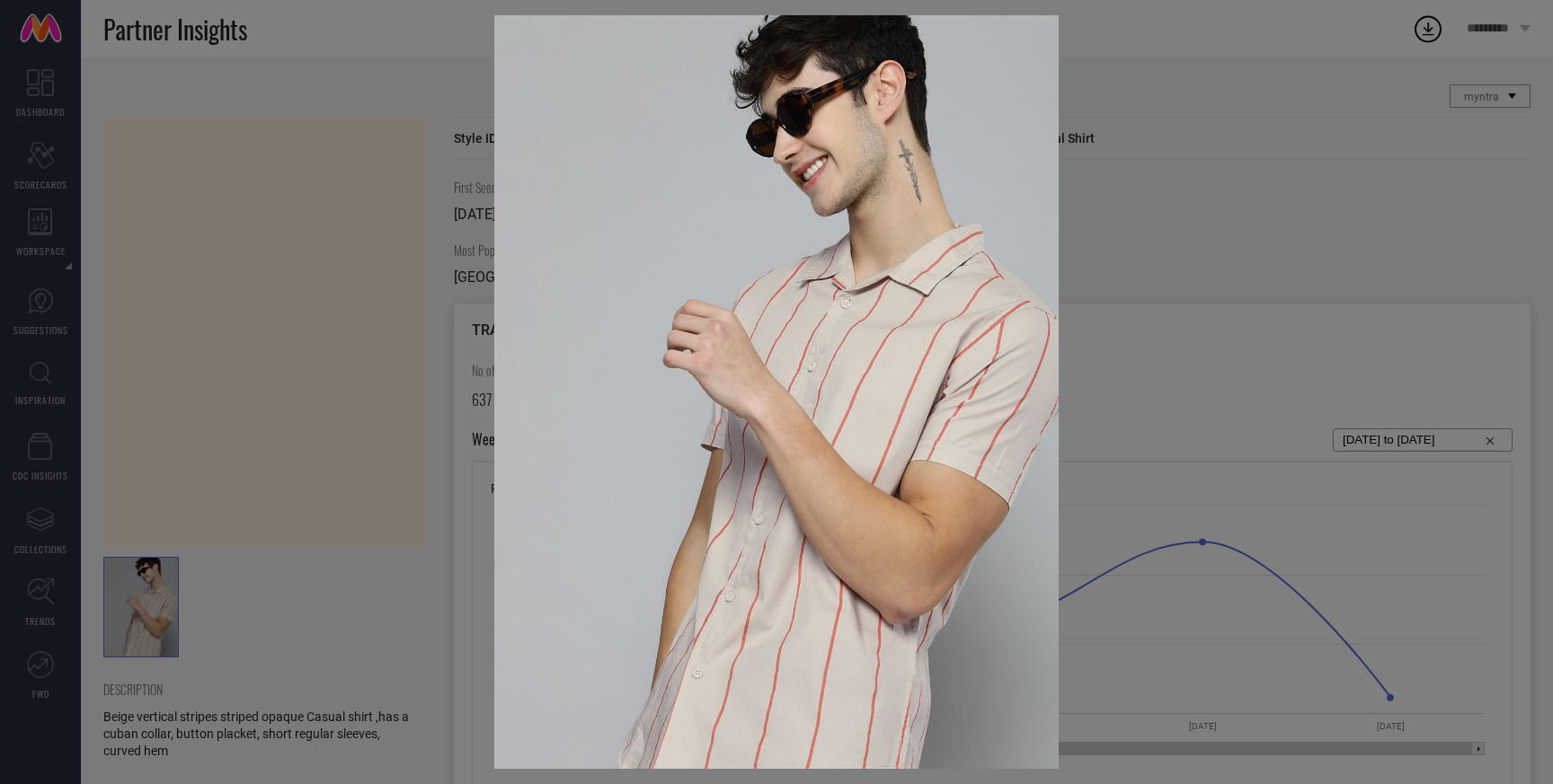
click at [369, 327] on div at bounding box center [776, 392] width 1553 height 784
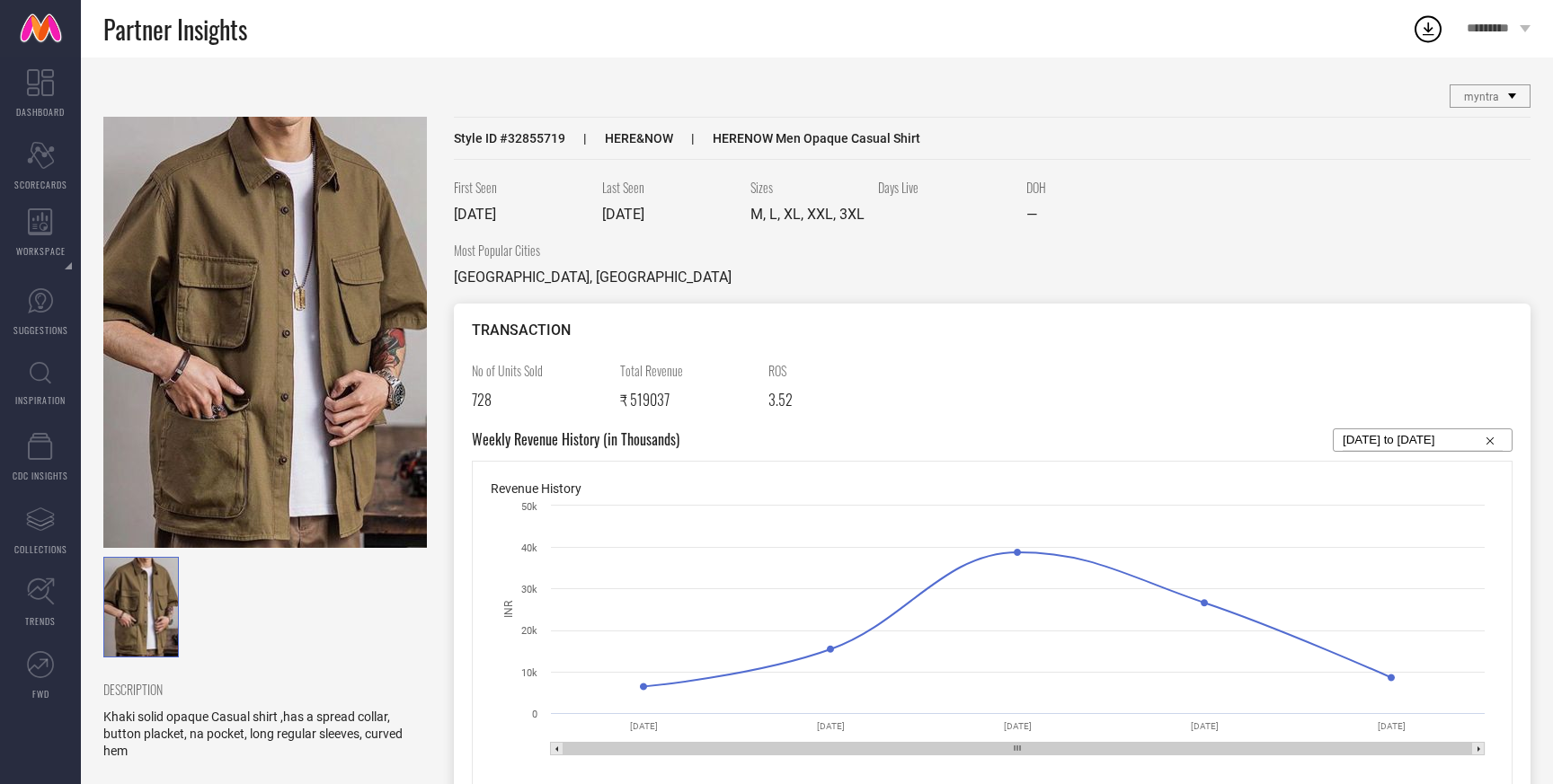
click at [557, 126] on div "Style ID # 32855719 HERE&NOW HERENOW Men Opaque Casual Shirt" at bounding box center [991, 138] width 1077 height 44
click at [555, 132] on span "Style ID # 32855719" at bounding box center [509, 138] width 112 height 14
copy span "32855719"
